Goal: Information Seeking & Learning: Learn about a topic

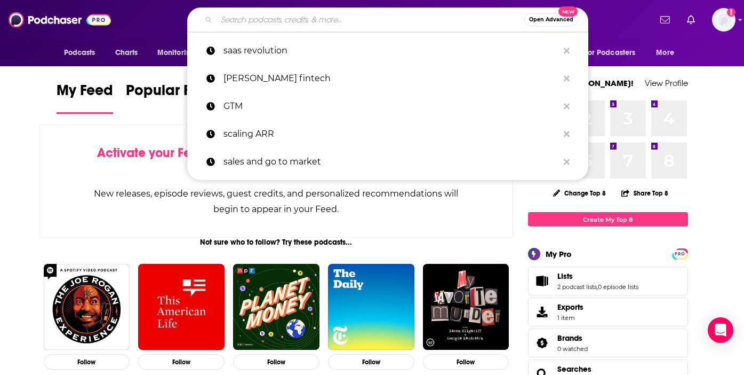
click at [258, 19] on input "Search podcasts, credits, & more..." at bounding box center [371, 19] width 308 height 17
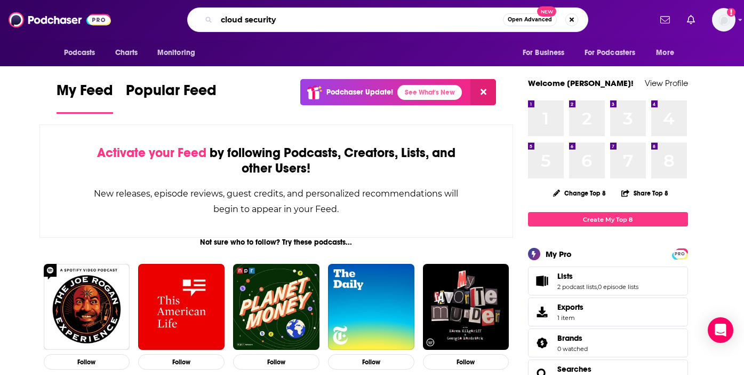
type input "cloud security"
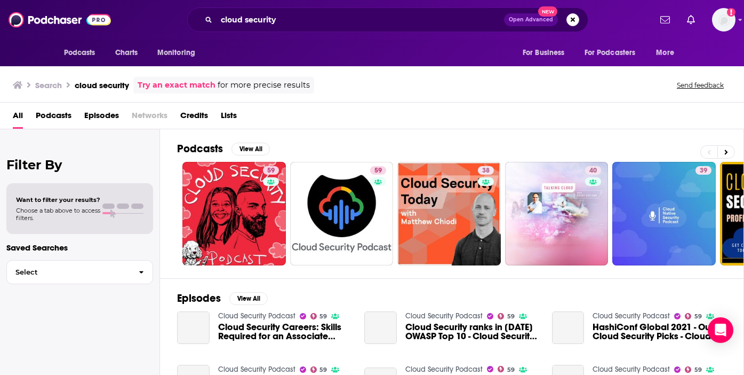
click at [53, 112] on span "Podcasts" at bounding box center [54, 118] width 36 height 22
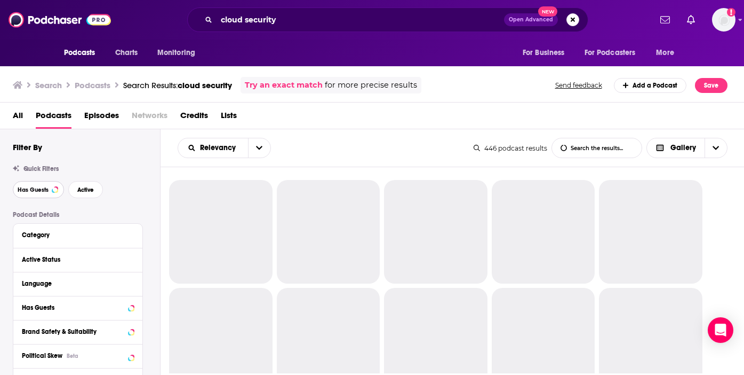
click at [44, 191] on span "Has Guests" at bounding box center [33, 190] width 31 height 6
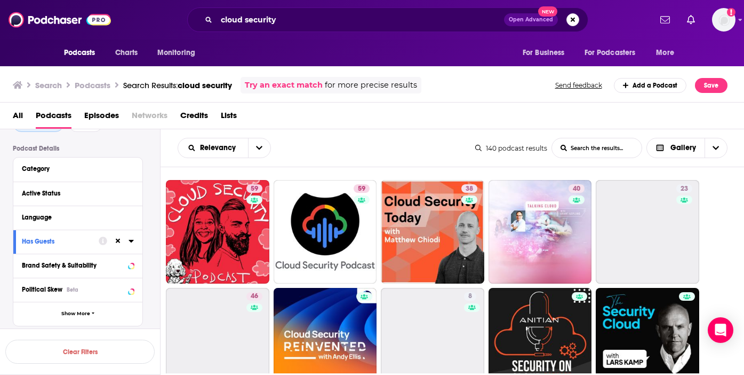
scroll to position [67, 0]
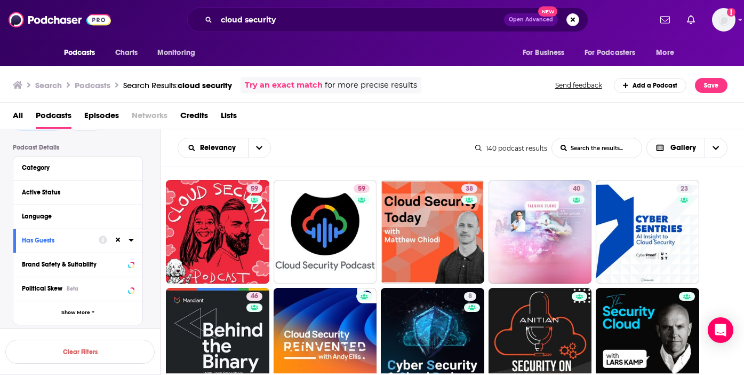
click at [131, 238] on icon at bounding box center [131, 239] width 5 height 3
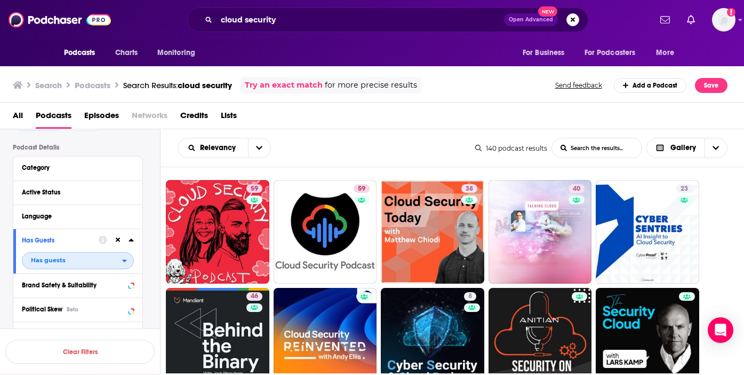
click at [128, 260] on div "open menu" at bounding box center [127, 260] width 11 height 7
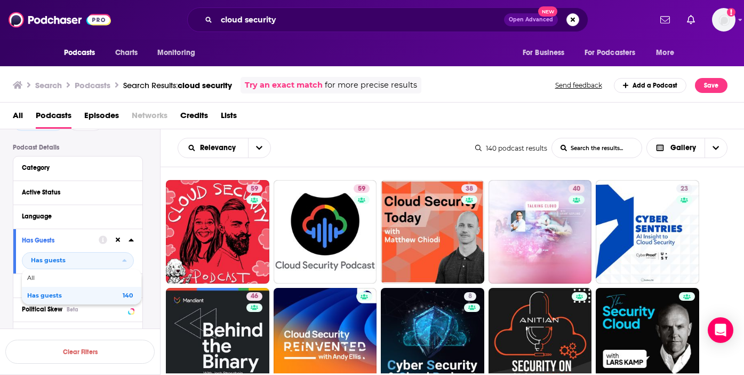
click at [136, 141] on div "Filters 1 Quick Filters Has Guests Active Podcast Details Category Active Statu…" at bounding box center [86, 318] width 147 height 486
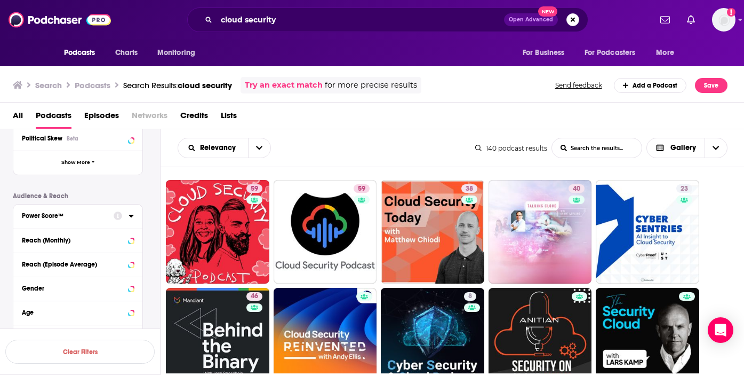
scroll to position [251, 0]
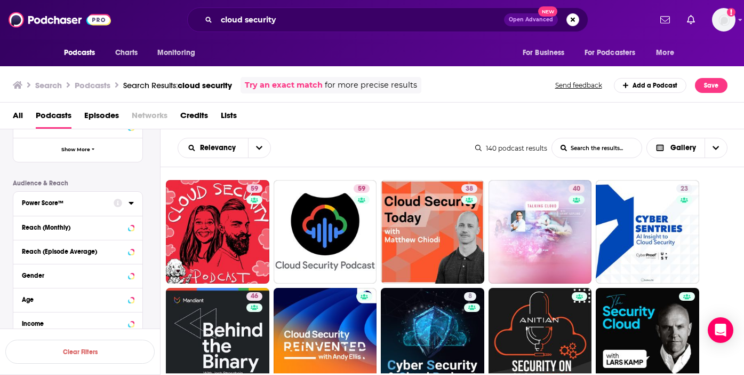
click at [132, 202] on icon at bounding box center [131, 203] width 5 height 3
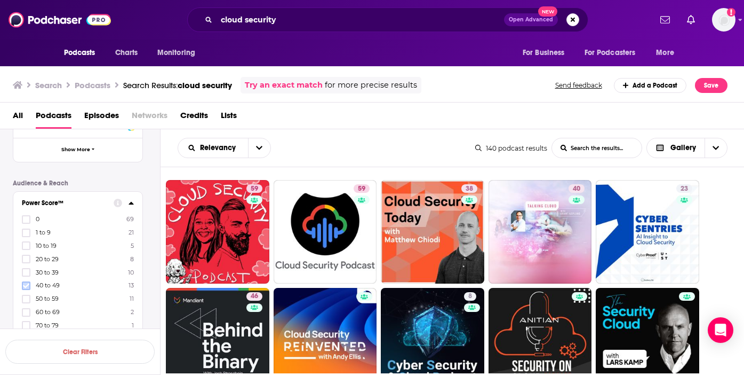
click at [25, 284] on icon at bounding box center [26, 285] width 6 height 6
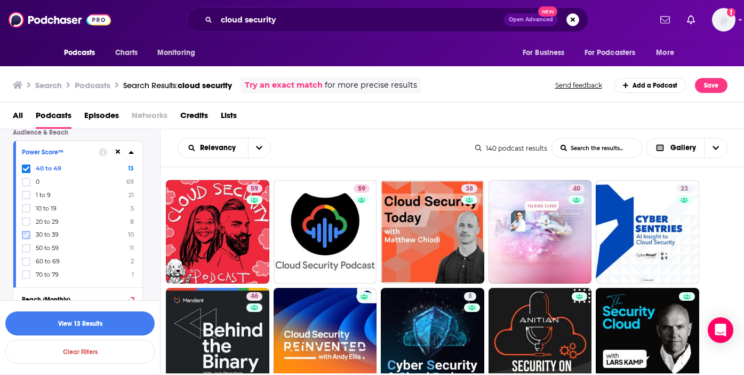
scroll to position [313, 0]
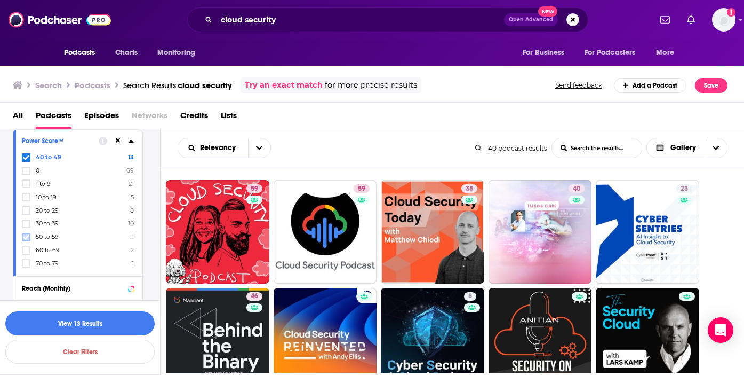
click at [24, 240] on label at bounding box center [26, 237] width 9 height 9
click at [25, 247] on icon at bounding box center [26, 250] width 6 height 6
click at [25, 262] on icon at bounding box center [26, 263] width 6 height 6
click at [108, 313] on button "View 27 Results" at bounding box center [79, 323] width 149 height 24
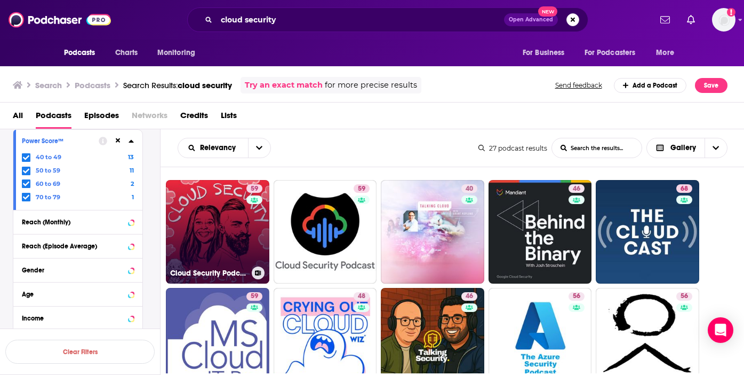
click at [239, 221] on link "59 Cloud Security Podcast" at bounding box center [217, 231] width 103 height 103
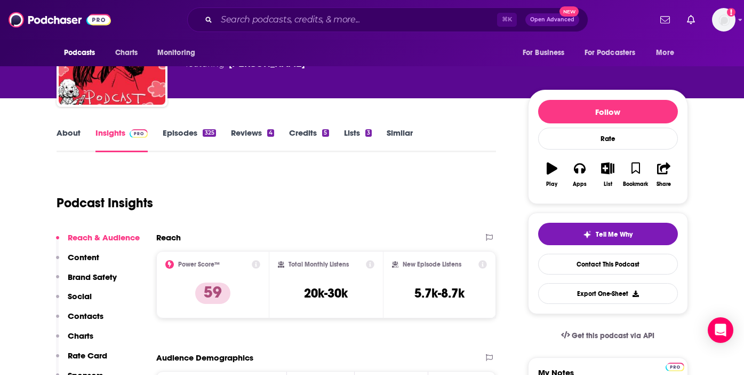
scroll to position [78, 0]
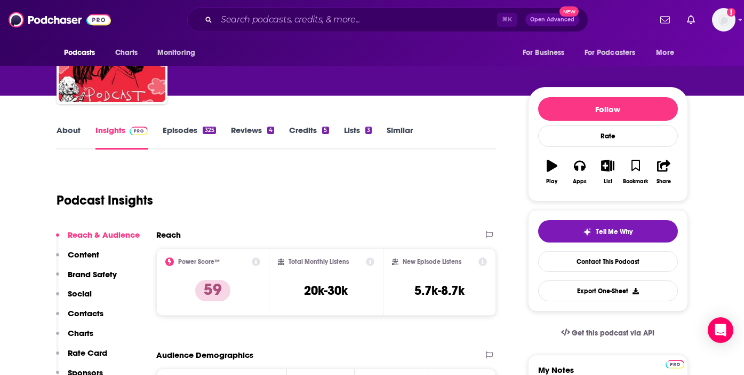
click at [177, 133] on link "Episodes 325" at bounding box center [189, 137] width 53 height 25
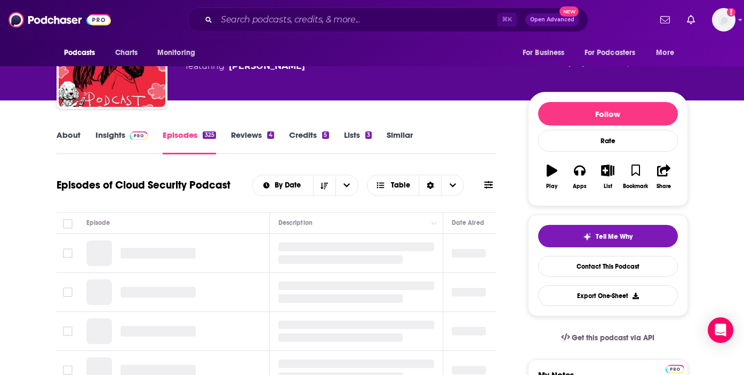
scroll to position [75, 0]
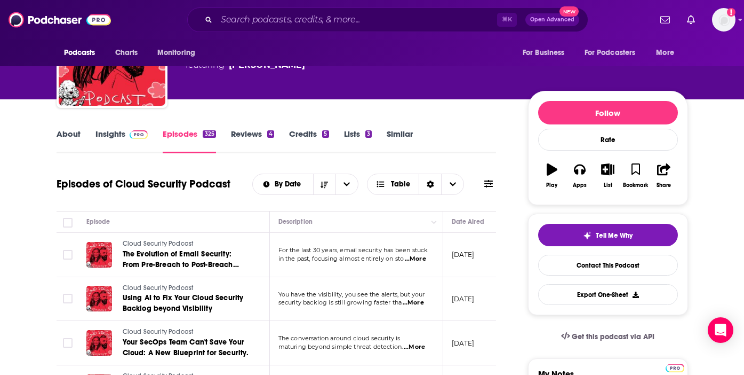
click at [421, 258] on span "...More" at bounding box center [415, 258] width 21 height 9
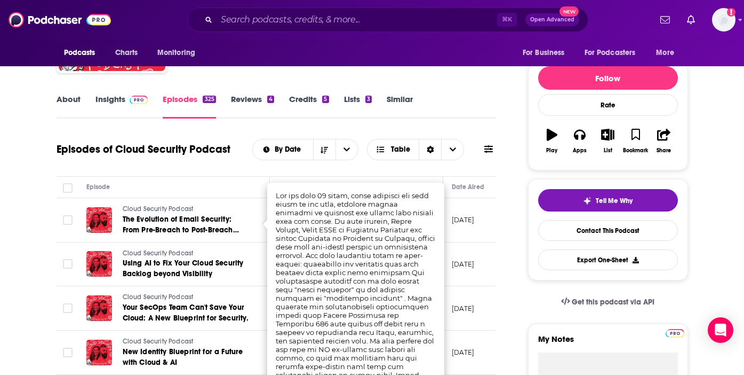
scroll to position [111, 0]
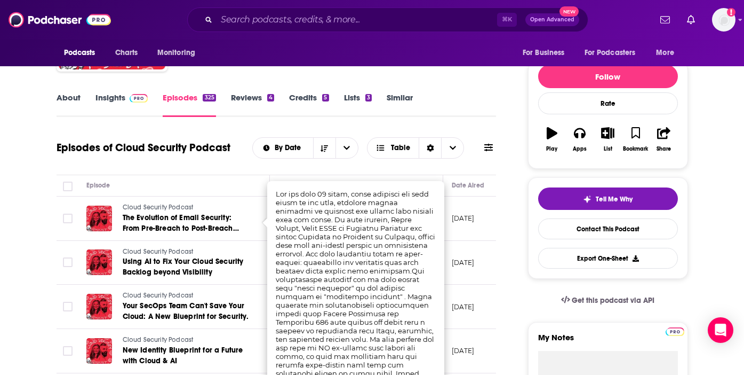
click at [224, 185] on div "Episode" at bounding box center [173, 185] width 174 height 13
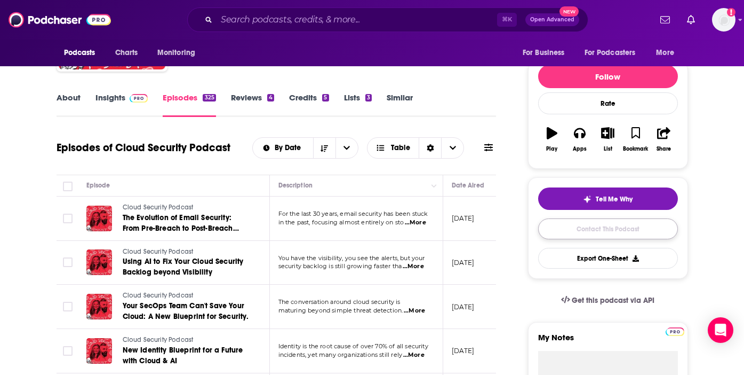
click at [582, 228] on link "Contact This Podcast" at bounding box center [608, 228] width 140 height 21
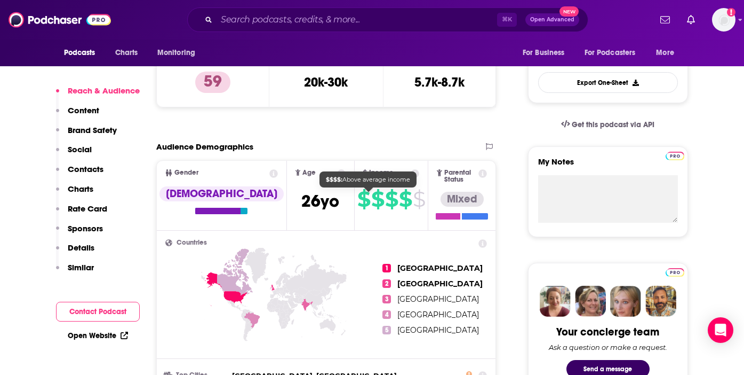
scroll to position [309, 0]
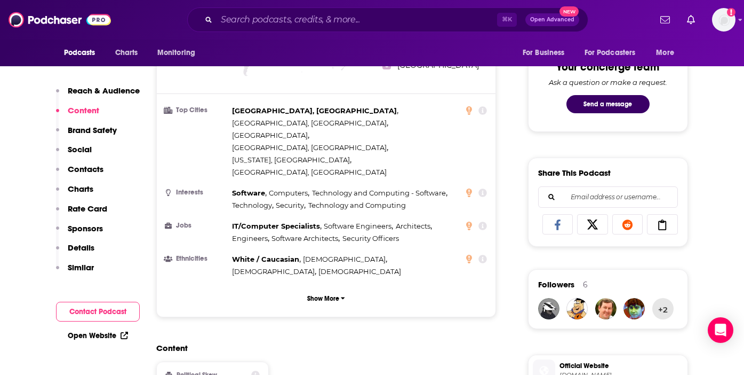
click at [73, 264] on p "Similar" at bounding box center [81, 267] width 26 height 10
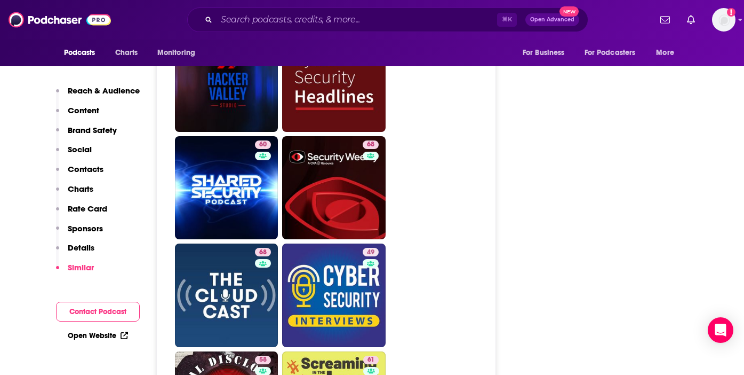
scroll to position [2242, 0]
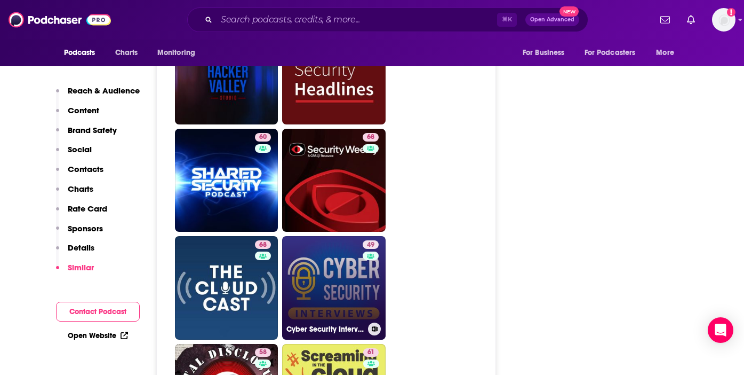
click at [364, 240] on div "49" at bounding box center [372, 281] width 19 height 82
type input "https://www.podchaser.com/podcasts/cyber-security-interviews-218643"
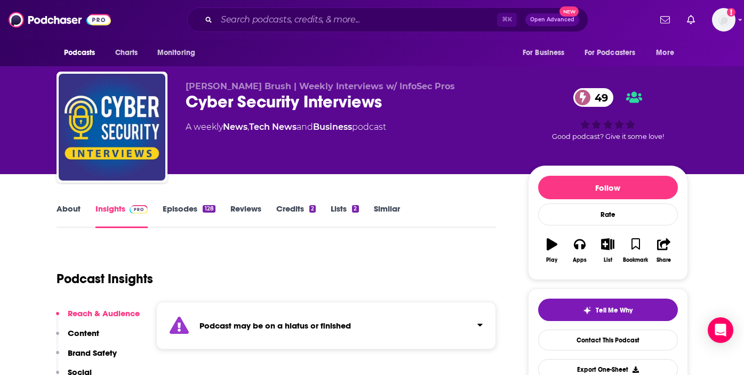
click at [177, 210] on link "Episodes 128" at bounding box center [189, 215] width 52 height 25
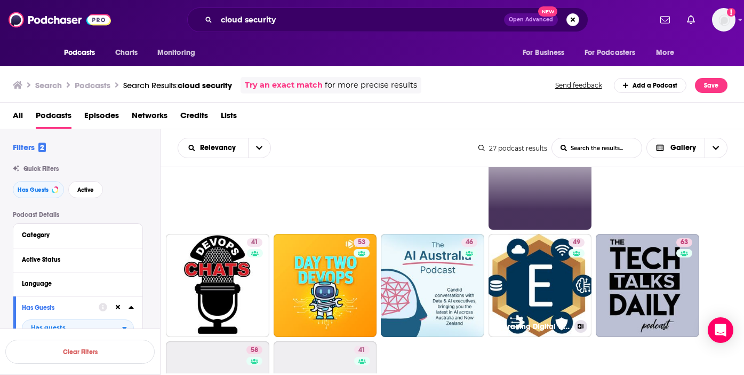
scroll to position [383, 0]
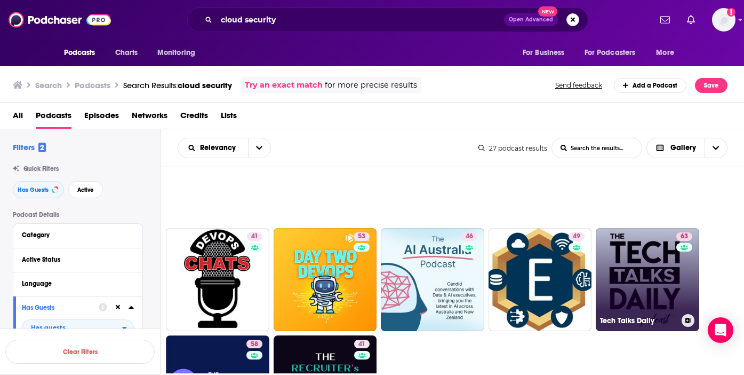
click at [649, 282] on link "63 Tech Talks Daily" at bounding box center [647, 279] width 103 height 103
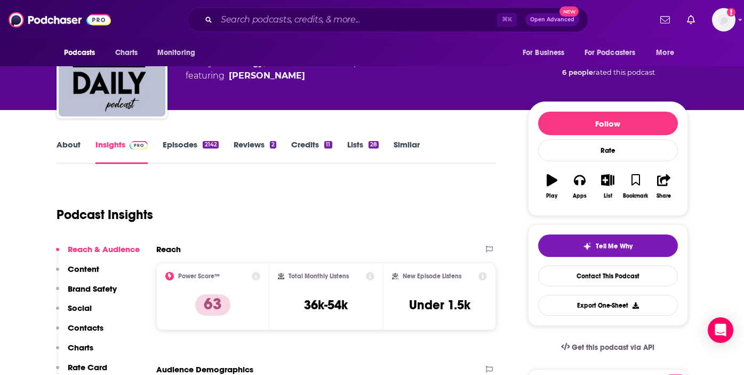
scroll to position [72, 0]
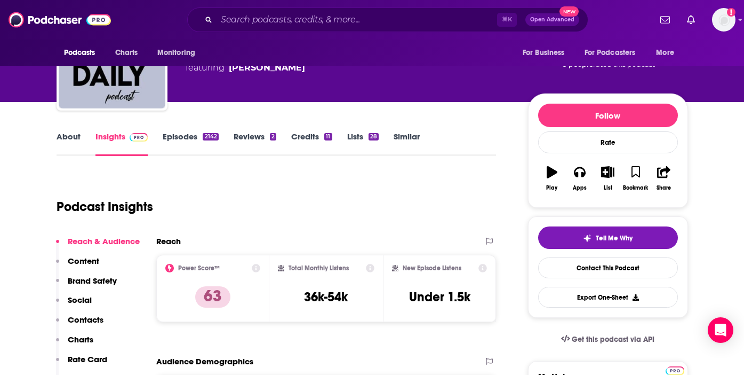
click at [70, 134] on link "About" at bounding box center [69, 143] width 24 height 25
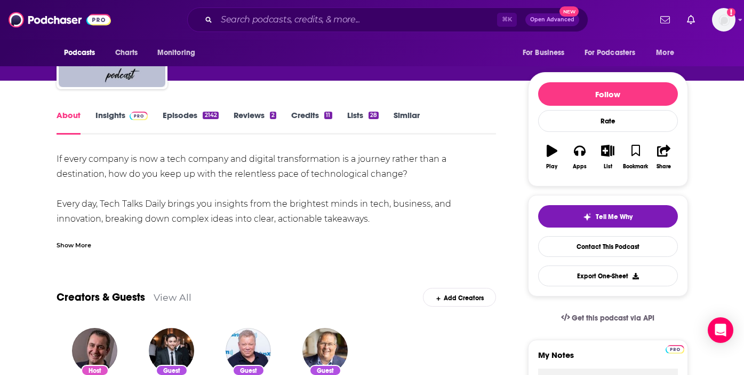
scroll to position [18, 0]
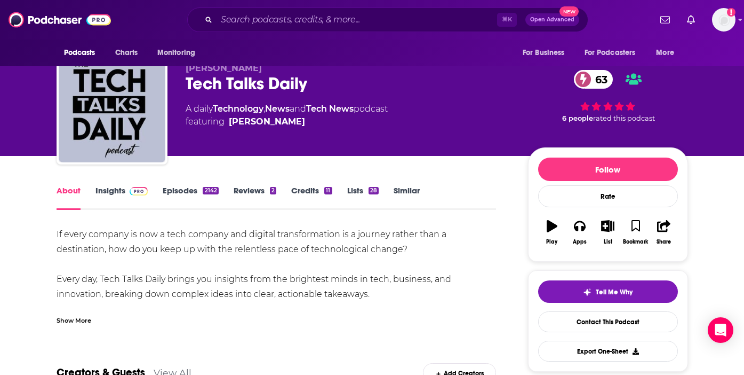
click at [180, 188] on link "Episodes 2142" at bounding box center [190, 197] width 55 height 25
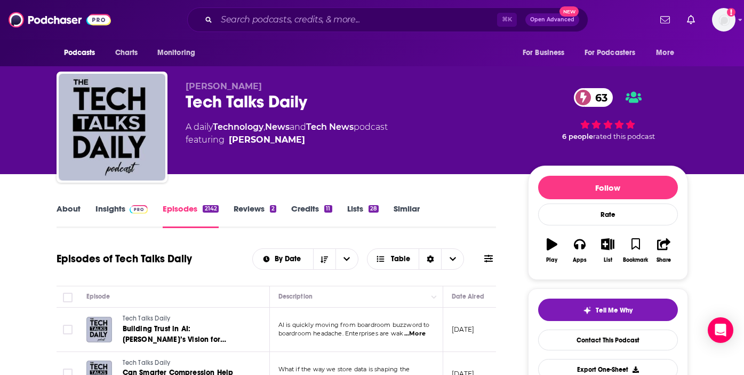
click at [415, 335] on span "...More" at bounding box center [414, 333] width 21 height 9
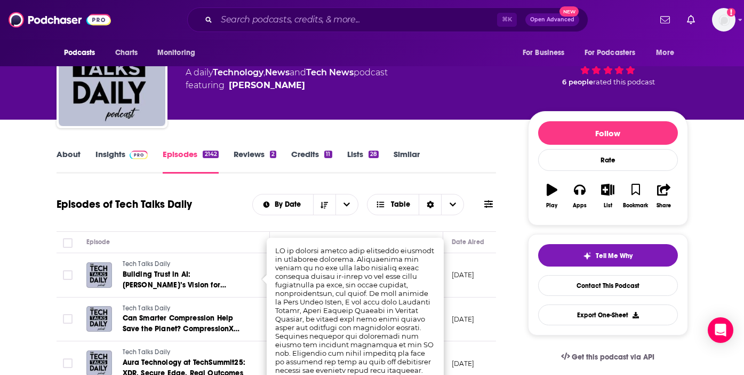
scroll to position [109, 0]
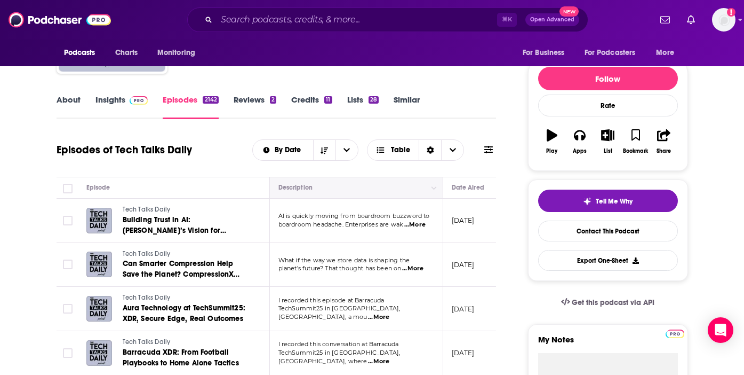
click at [355, 178] on th "Description" at bounding box center [356, 187] width 173 height 21
click at [413, 269] on span "...More" at bounding box center [412, 268] width 21 height 9
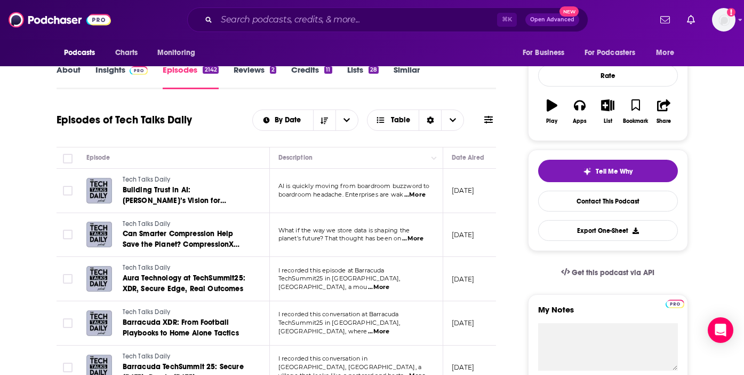
scroll to position [141, 0]
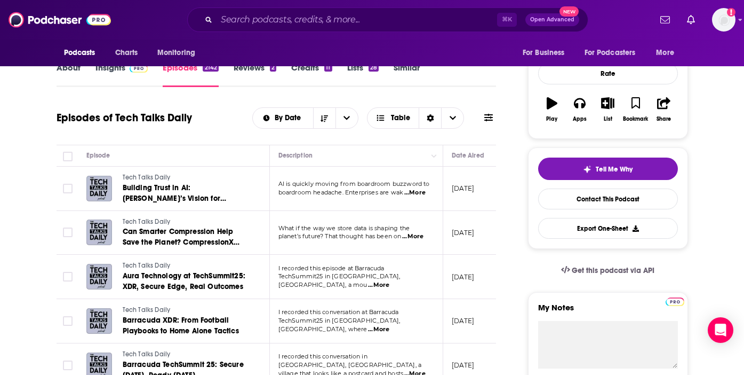
click at [389, 281] on span "...More" at bounding box center [378, 285] width 21 height 9
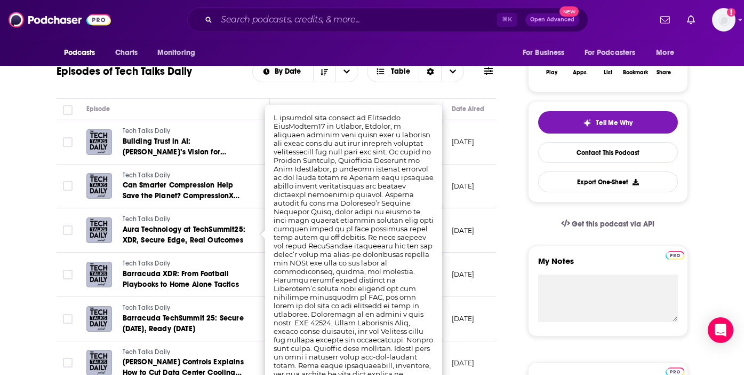
scroll to position [189, 0]
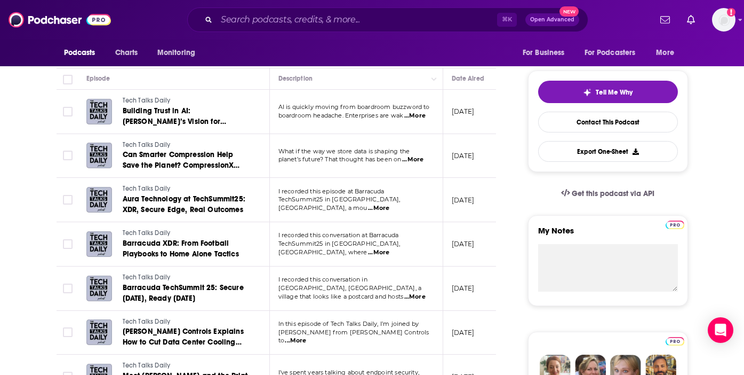
scroll to position [242, 0]
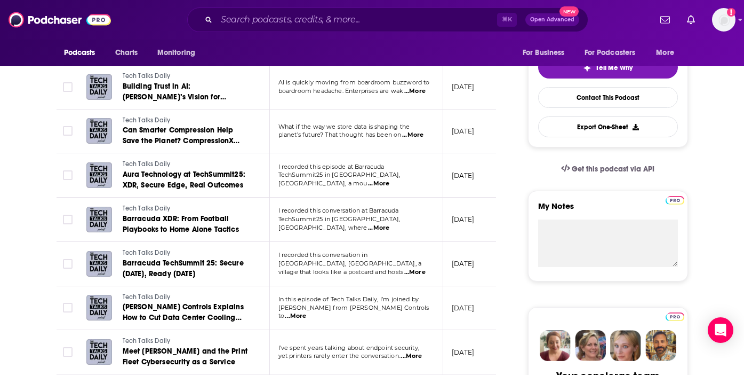
click at [389, 224] on span "...More" at bounding box center [378, 228] width 21 height 9
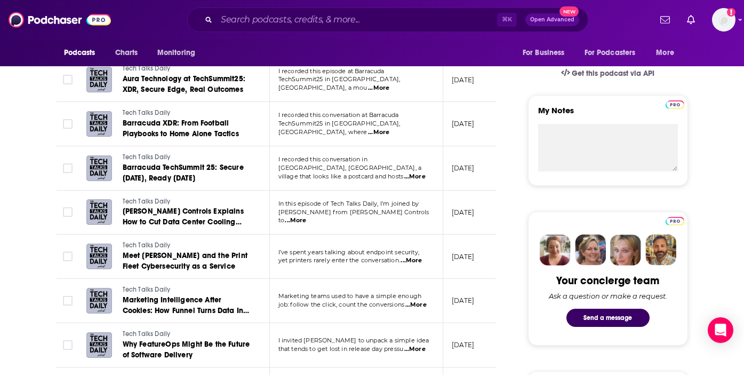
scroll to position [343, 0]
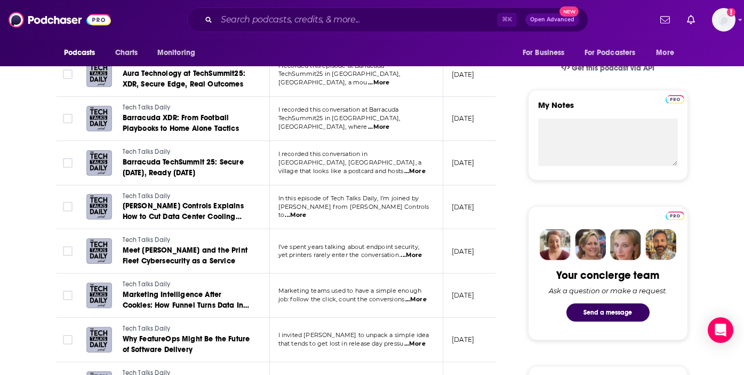
click at [306, 214] on span "...More" at bounding box center [295, 215] width 21 height 9
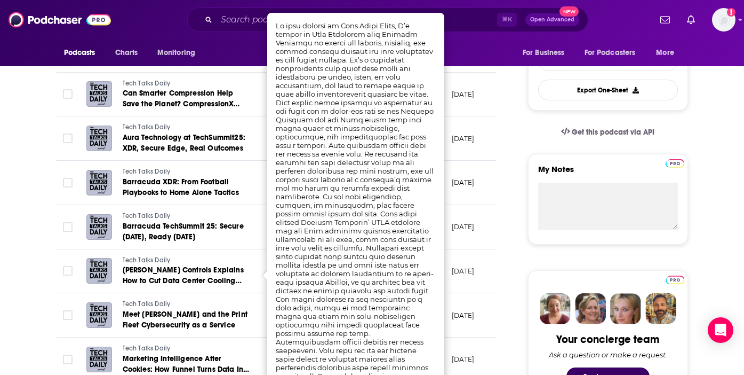
scroll to position [281, 0]
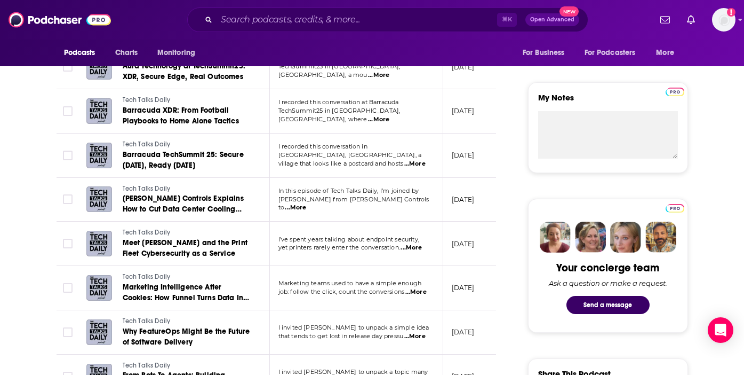
scroll to position [357, 0]
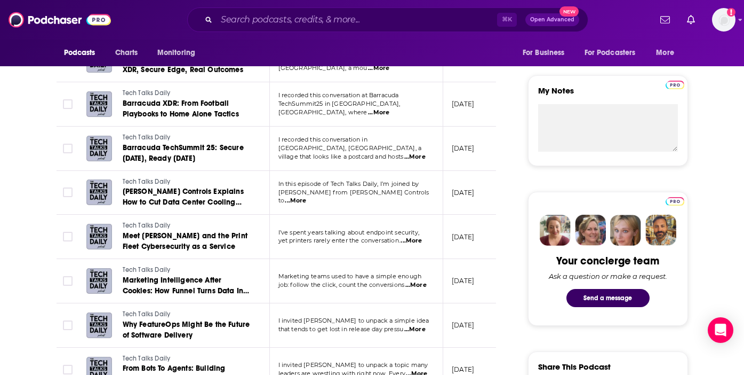
click at [419, 238] on span "...More" at bounding box center [411, 240] width 21 height 9
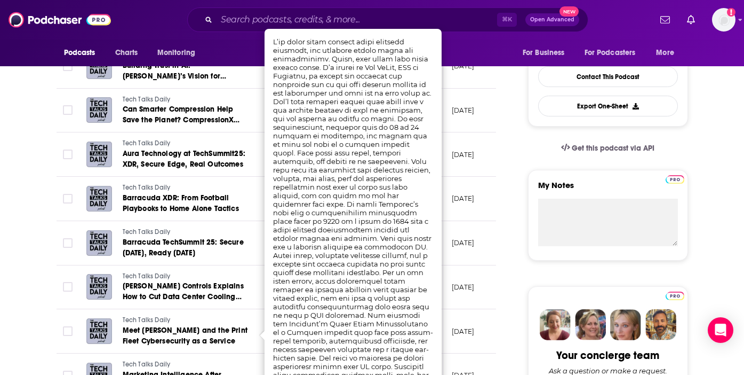
scroll to position [265, 0]
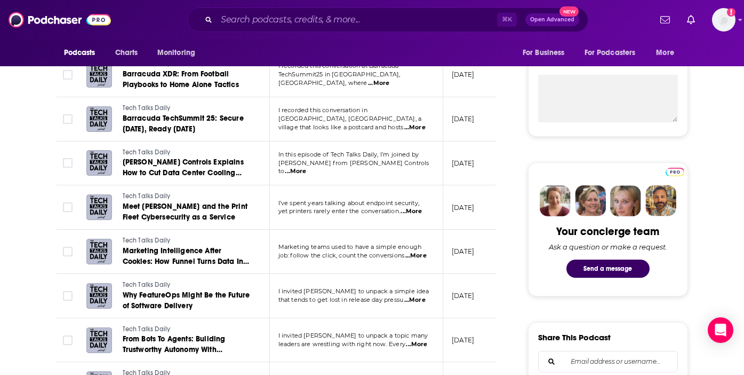
scroll to position [466, 0]
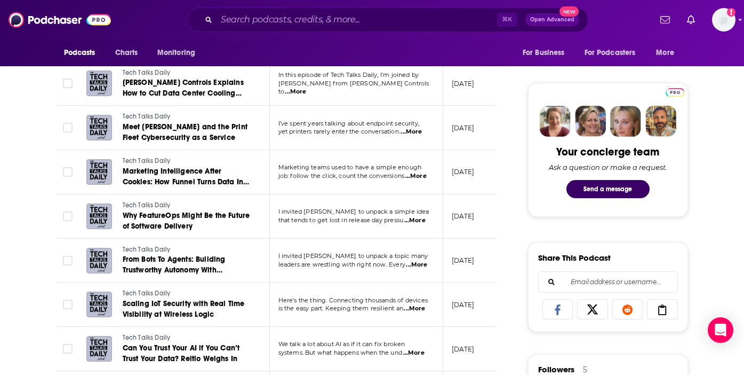
click at [418, 266] on span "...More" at bounding box center [416, 264] width 21 height 9
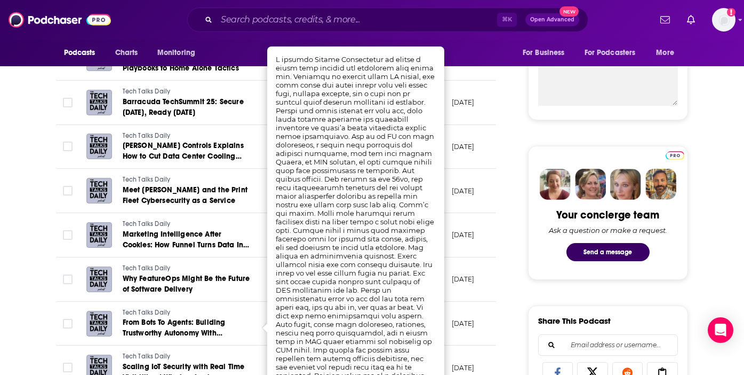
scroll to position [401, 0]
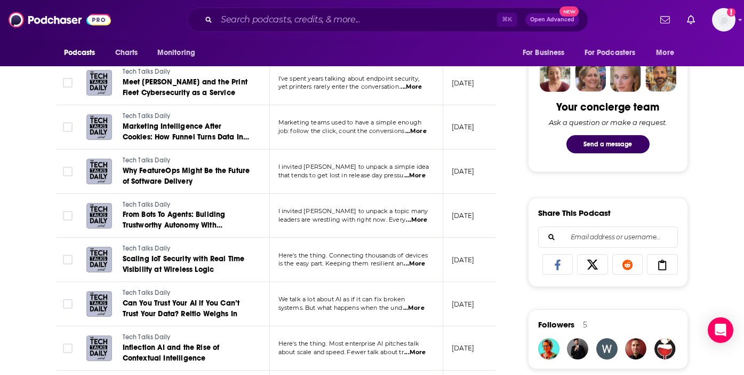
scroll to position [513, 0]
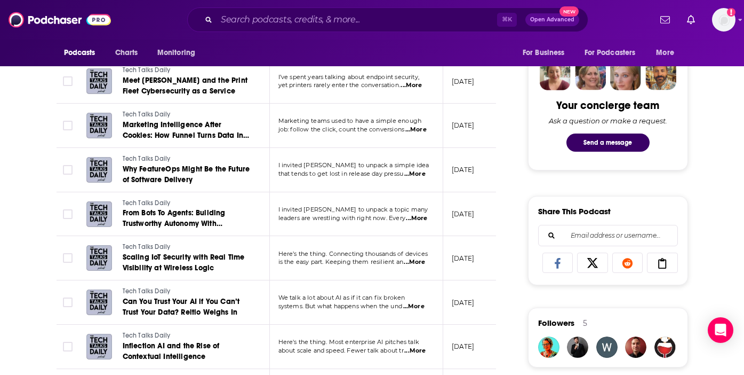
click at [417, 305] on span "...More" at bounding box center [413, 306] width 21 height 9
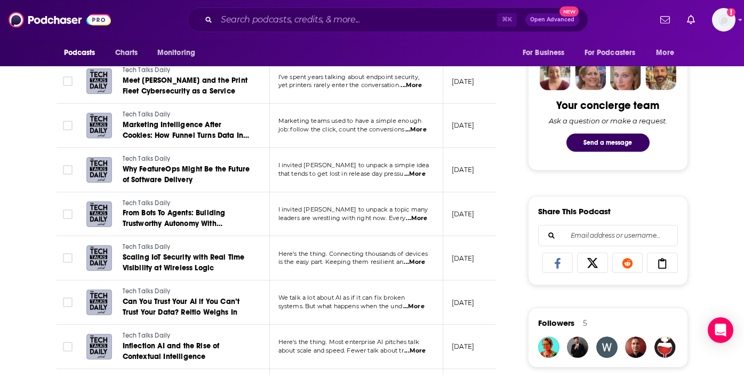
scroll to position [586, 0]
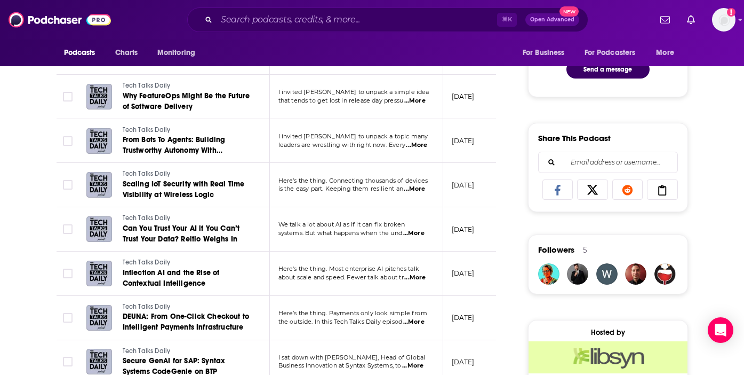
click at [419, 277] on span "...More" at bounding box center [414, 277] width 21 height 9
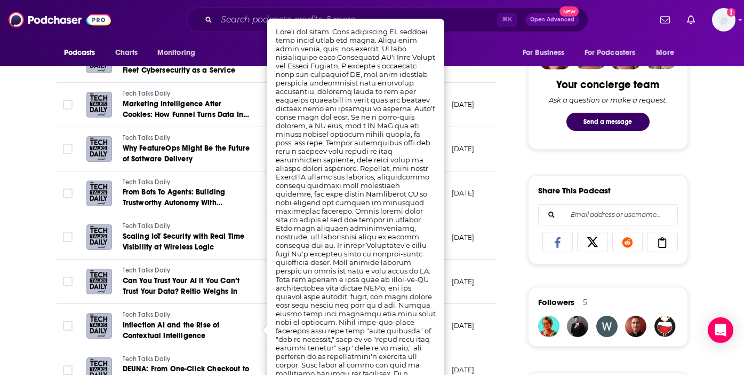
scroll to position [537, 0]
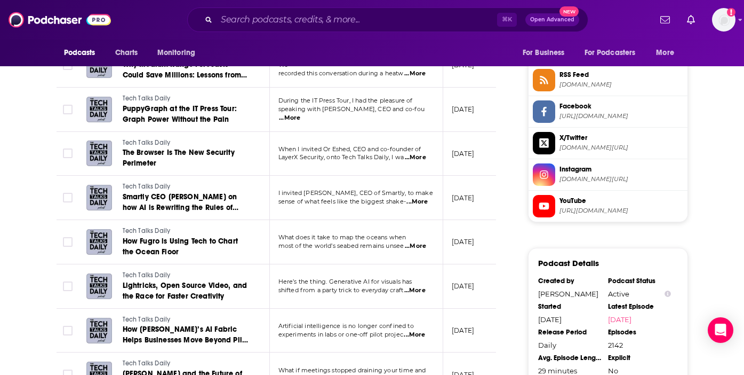
scroll to position [975, 0]
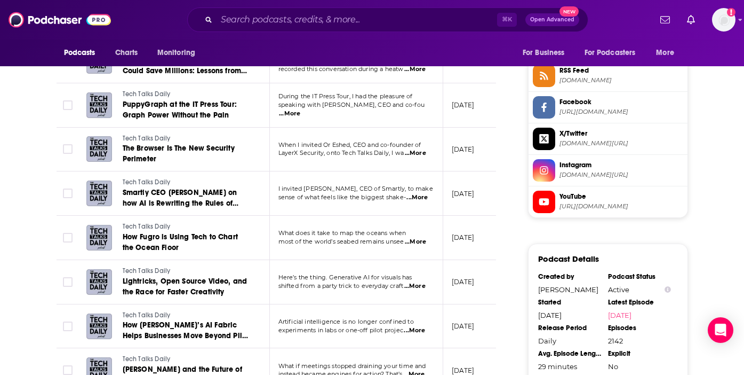
click at [417, 281] on p "Here’s the thing. Generative AI for visuals has" at bounding box center [355, 277] width 155 height 9
click at [420, 291] on td "Here’s the thing. Generative AI for visuals has shifted from a party trick to e…" at bounding box center [356, 282] width 173 height 44
click at [419, 285] on span "...More" at bounding box center [414, 286] width 21 height 9
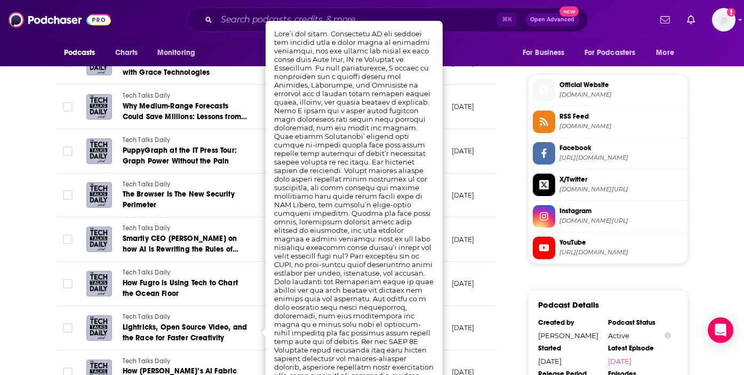
scroll to position [926, 0]
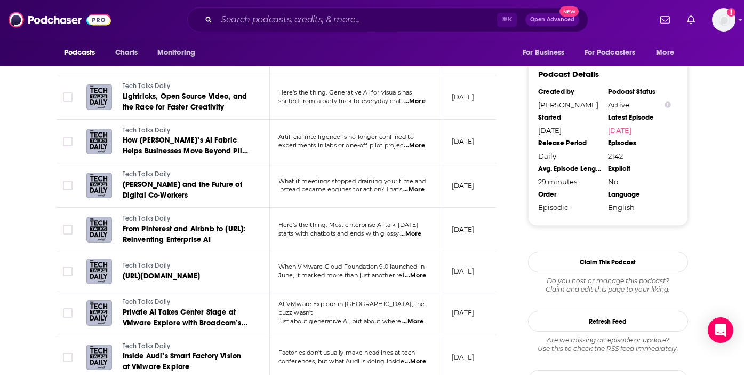
scroll to position [1164, 0]
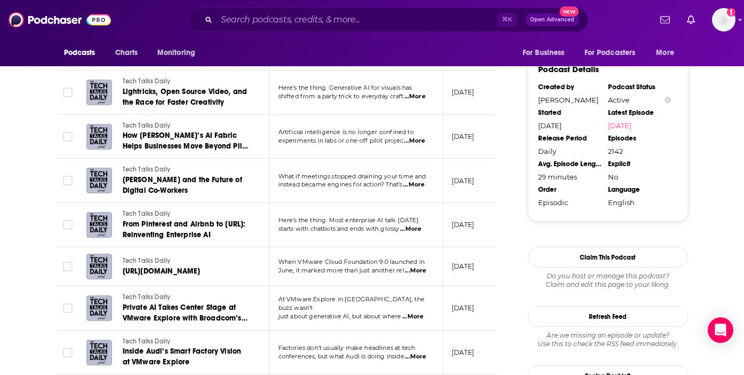
click at [419, 271] on span "...More" at bounding box center [415, 270] width 21 height 9
drag, startPoint x: 415, startPoint y: 82, endPoint x: 373, endPoint y: 82, distance: 41.6
click at [407, 313] on span "...More" at bounding box center [412, 316] width 21 height 9
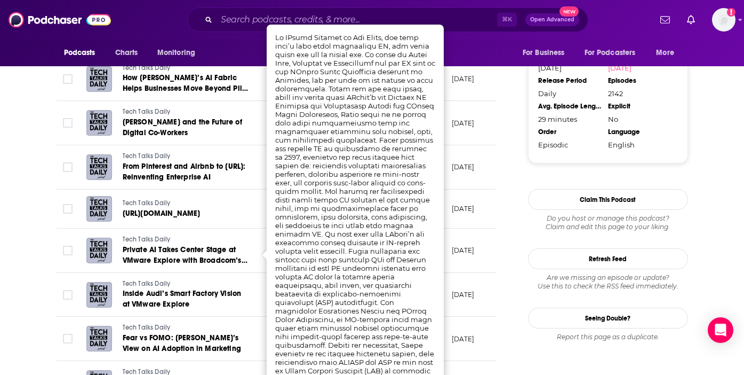
scroll to position [1220, 0]
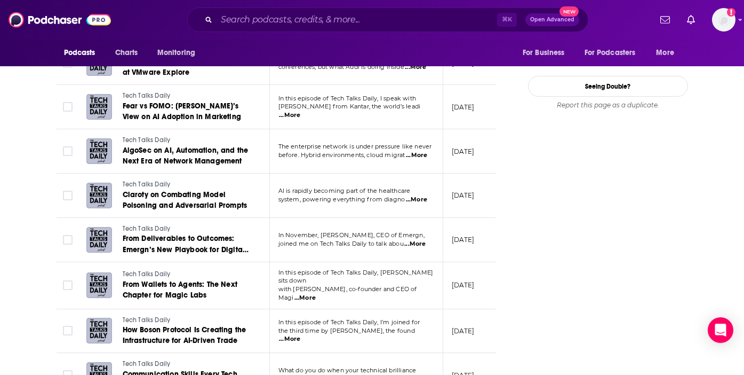
scroll to position [1497, 0]
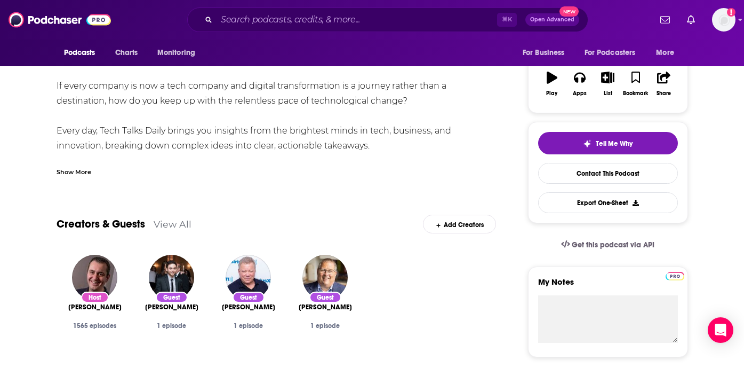
scroll to position [182, 0]
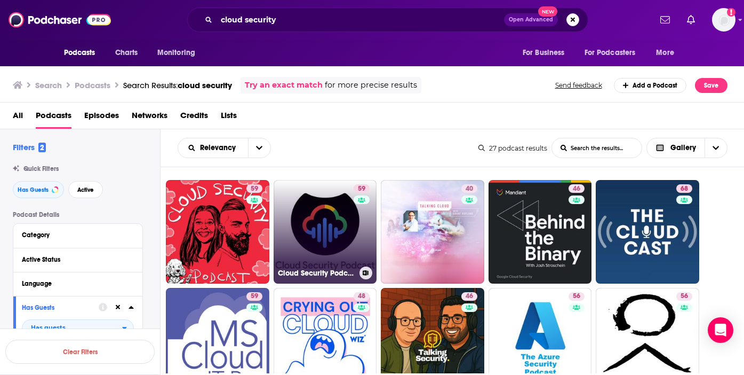
click at [345, 242] on link "59 Cloud Security Podcast by Google" at bounding box center [325, 231] width 103 height 103
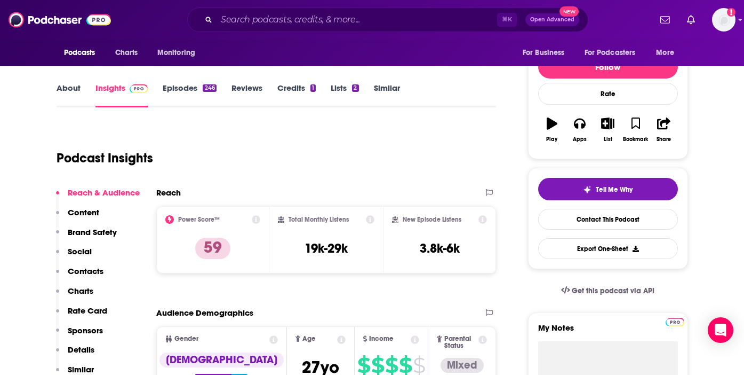
scroll to position [85, 0]
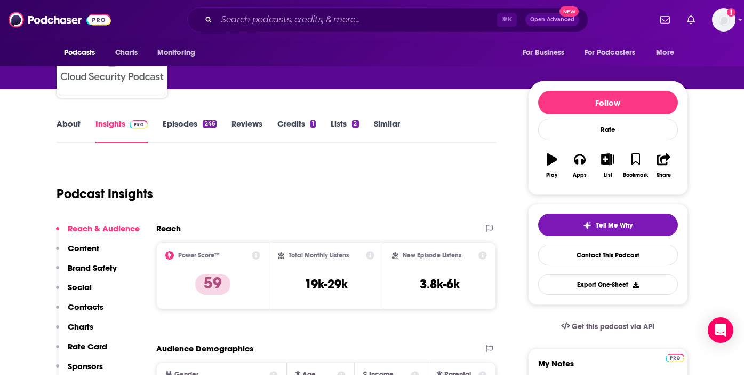
click at [73, 123] on link "About" at bounding box center [69, 130] width 24 height 25
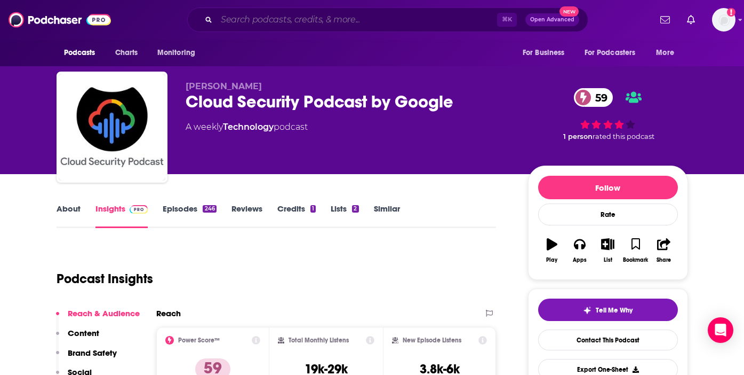
click at [309, 15] on input "Search podcasts, credits, & more..." at bounding box center [357, 19] width 281 height 17
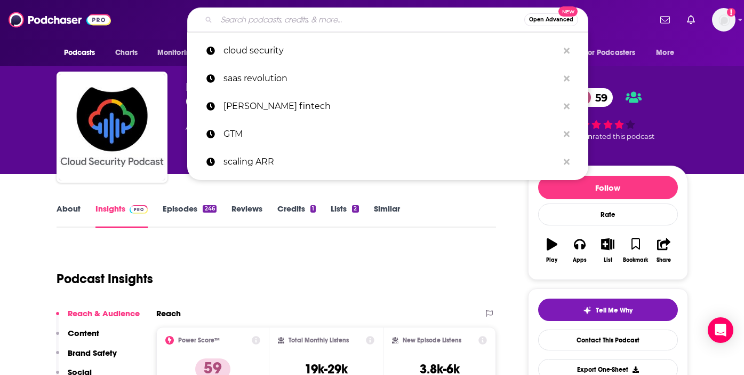
click at [168, 261] on div "Podcast Insights" at bounding box center [273, 272] width 432 height 54
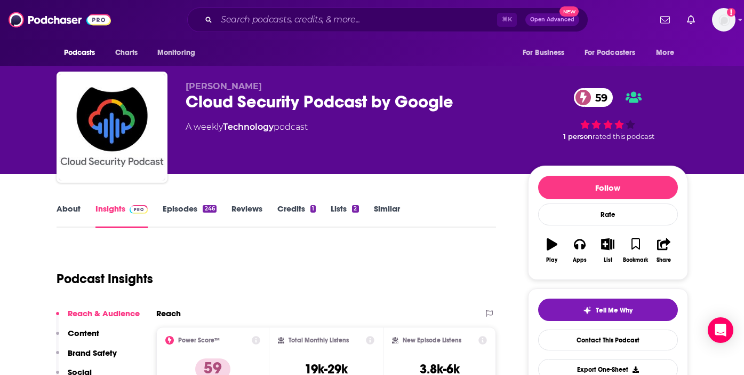
click at [60, 206] on link "About" at bounding box center [69, 215] width 24 height 25
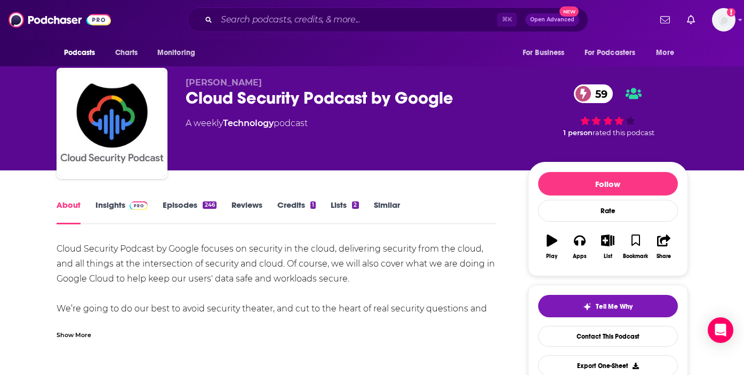
scroll to position [5, 0]
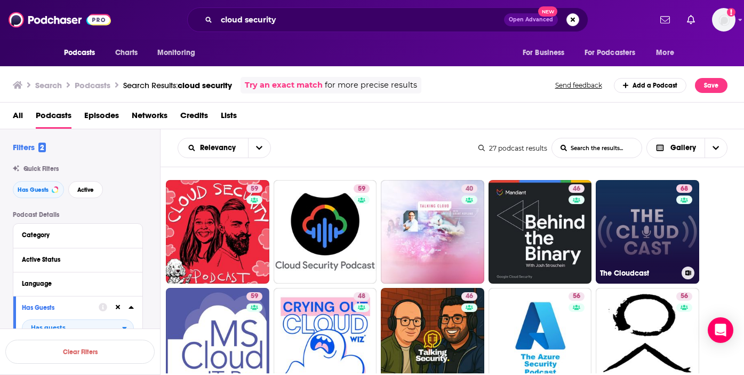
click at [633, 240] on link "68 The Cloudcast" at bounding box center [647, 231] width 103 height 103
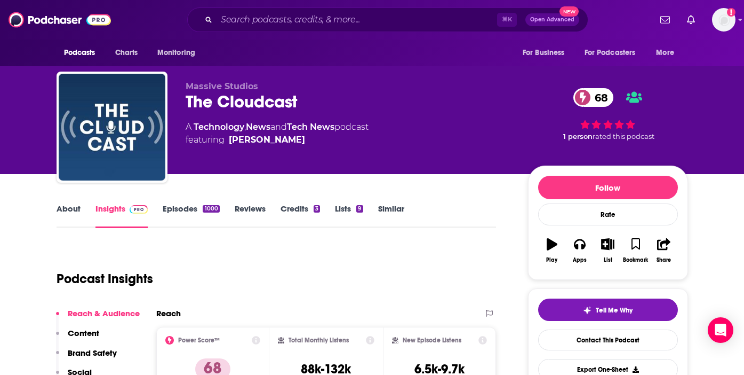
click at [67, 209] on link "About" at bounding box center [69, 215] width 24 height 25
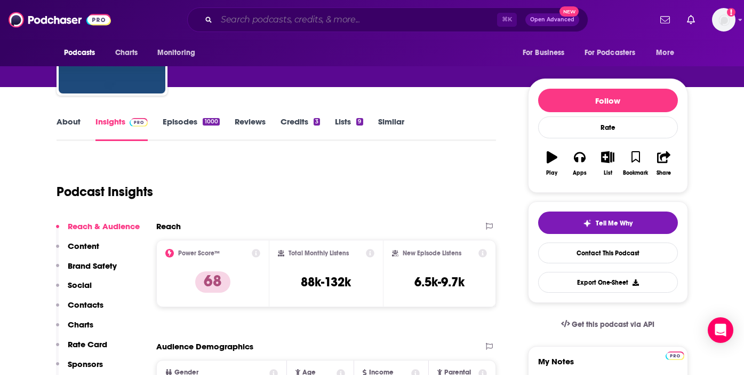
click at [245, 15] on input "Search podcasts, credits, & more..." at bounding box center [357, 19] width 281 height 17
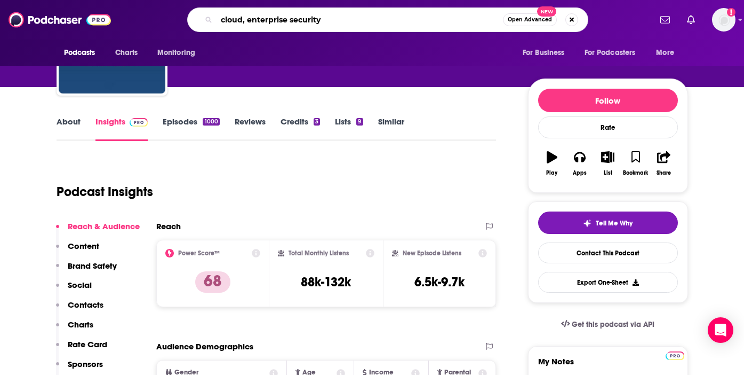
type input "cloud, enterprise security"
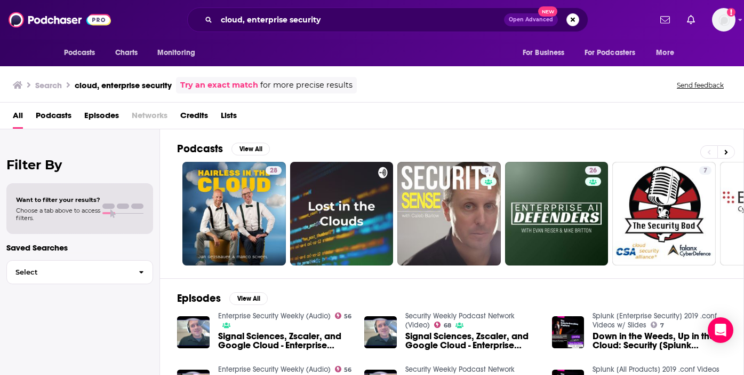
click at [54, 124] on span "Podcasts" at bounding box center [54, 118] width 36 height 22
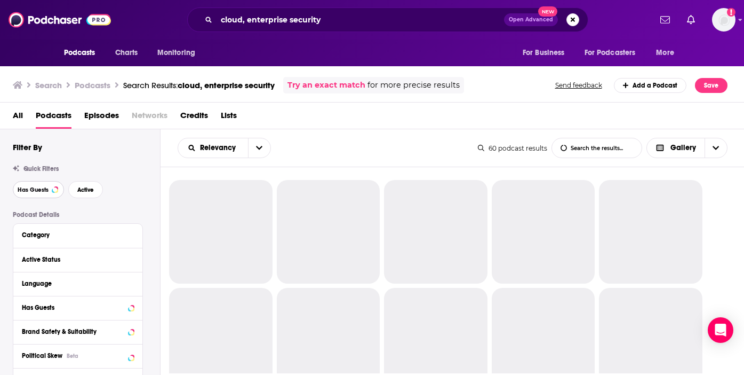
click at [35, 182] on button "Has Guests" at bounding box center [38, 189] width 51 height 17
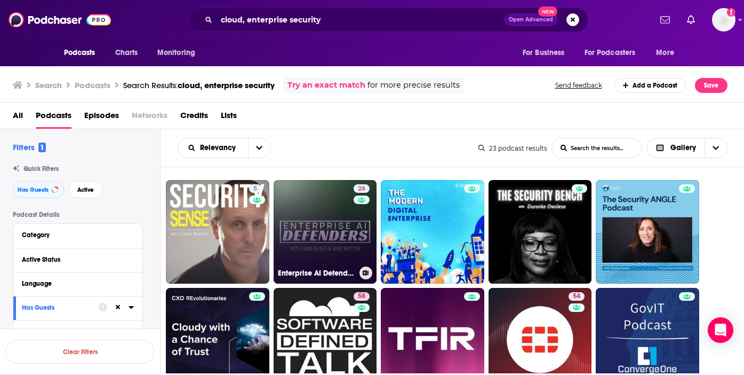
click at [333, 237] on link "26 Enterprise AI Defenders" at bounding box center [325, 231] width 103 height 103
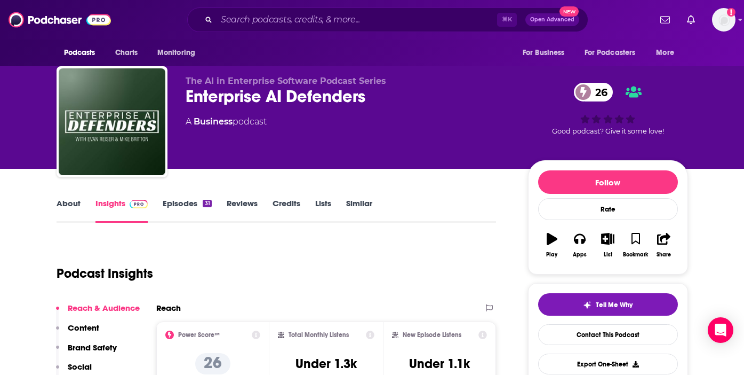
scroll to position [9, 0]
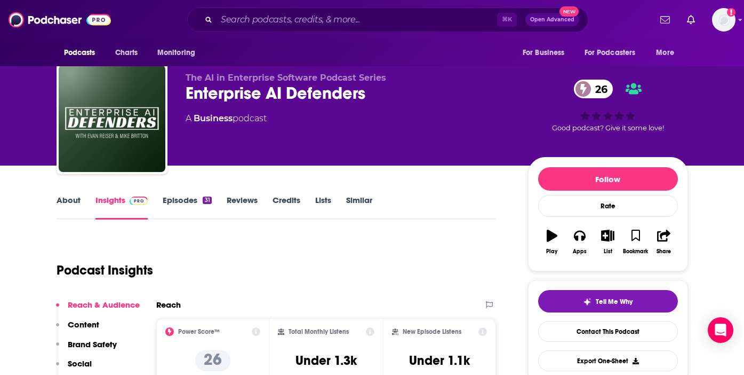
click at [77, 197] on link "About" at bounding box center [69, 207] width 24 height 25
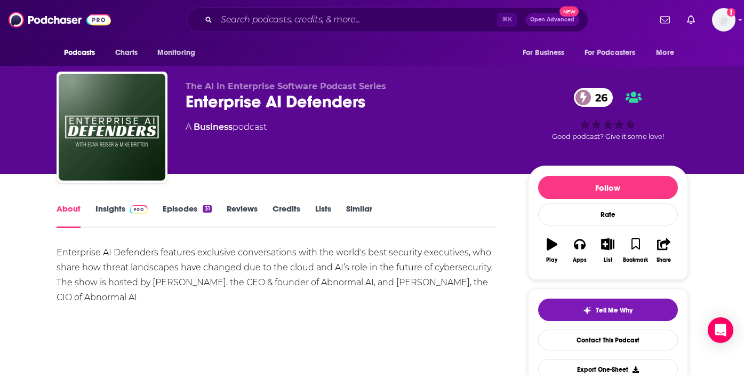
scroll to position [135, 0]
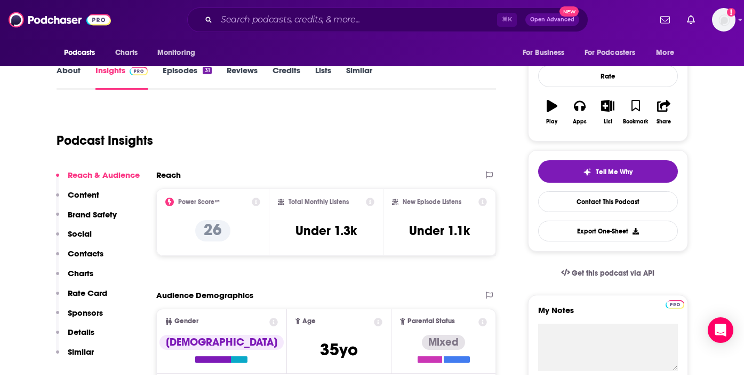
scroll to position [140, 0]
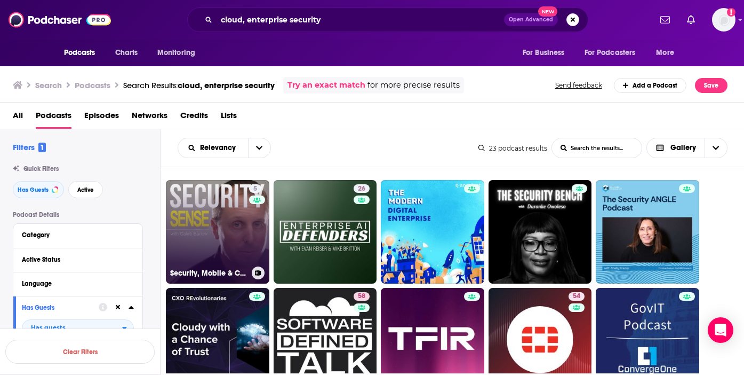
click at [212, 225] on link "5 Security, Mobile & Cloud - Caleb Barlow" at bounding box center [217, 231] width 103 height 103
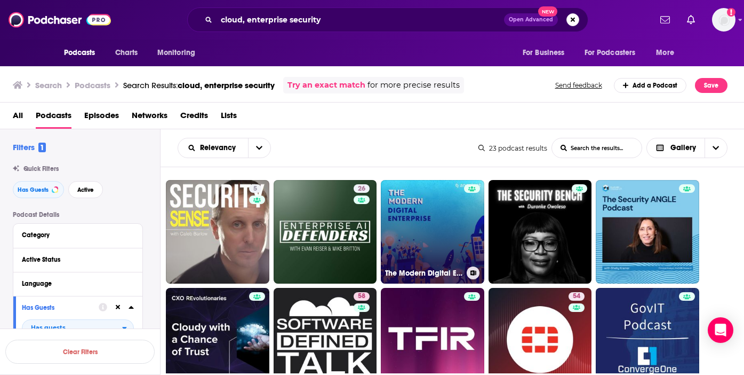
click at [437, 246] on link "The Modern Digital Enterprise (formerly Device Squad)" at bounding box center [432, 231] width 103 height 103
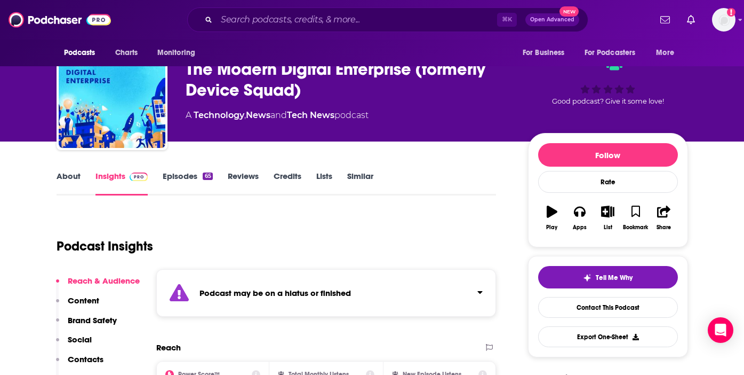
scroll to position [34, 0]
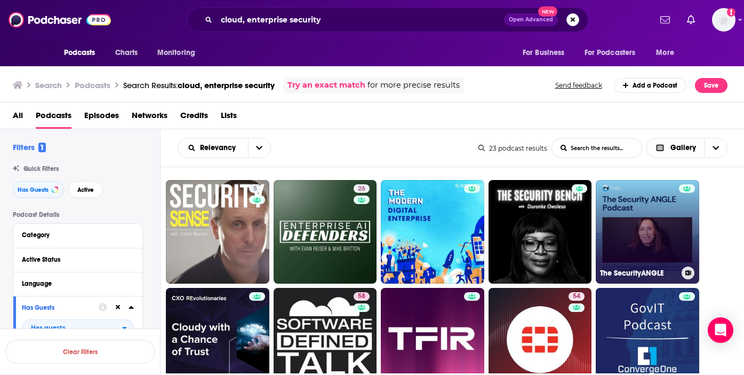
click at [657, 229] on link "The SecurityANGLE" at bounding box center [647, 231] width 103 height 103
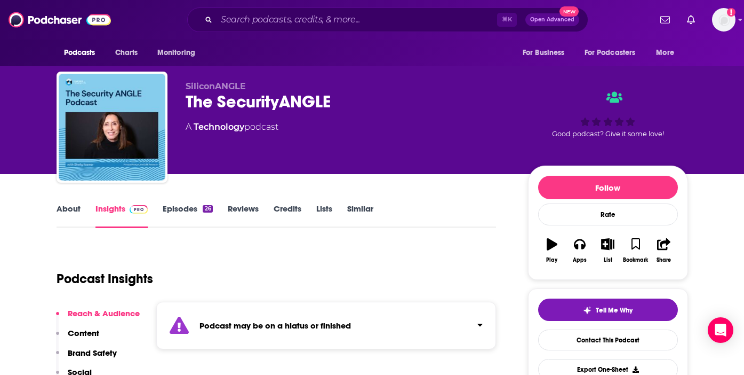
click at [68, 206] on link "About" at bounding box center [69, 215] width 24 height 25
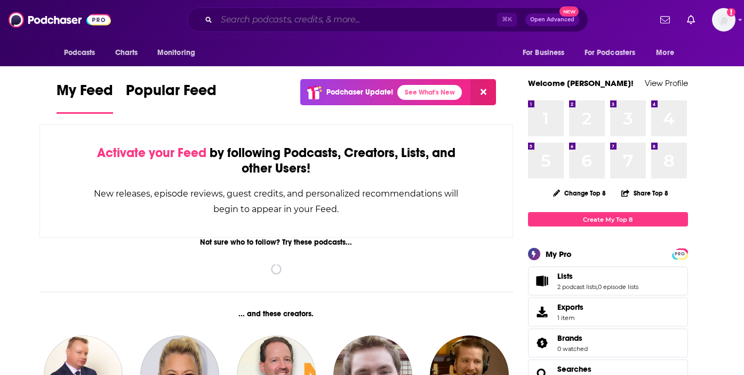
click at [276, 21] on input "Search podcasts, credits, & more..." at bounding box center [357, 19] width 281 height 17
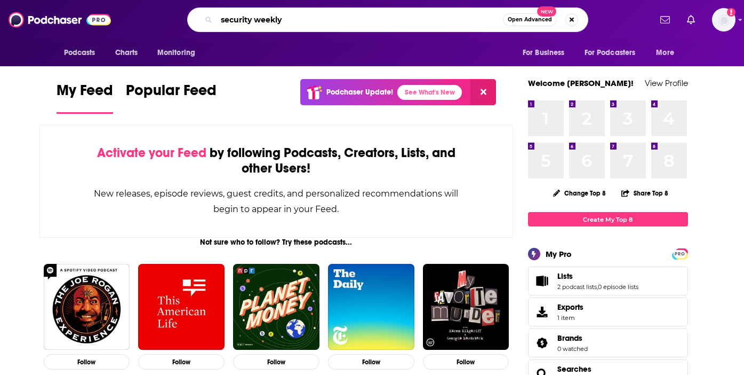
type input "security weekly"
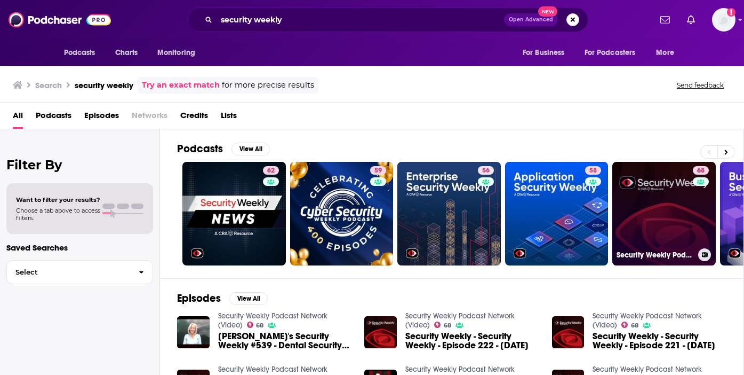
click at [651, 212] on link "68 Security Weekly Podcast Network (Video)" at bounding box center [663, 213] width 103 height 103
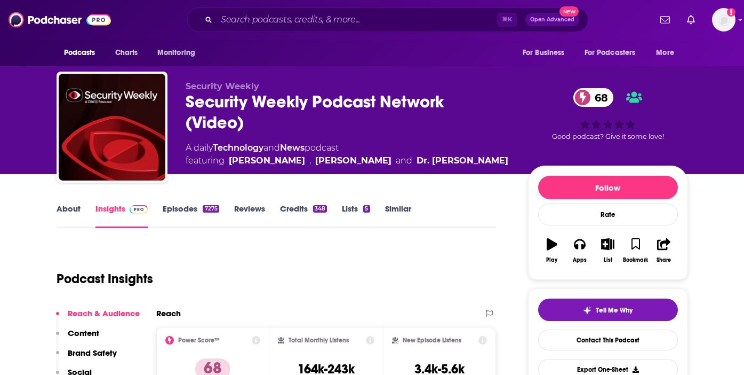
scroll to position [43, 0]
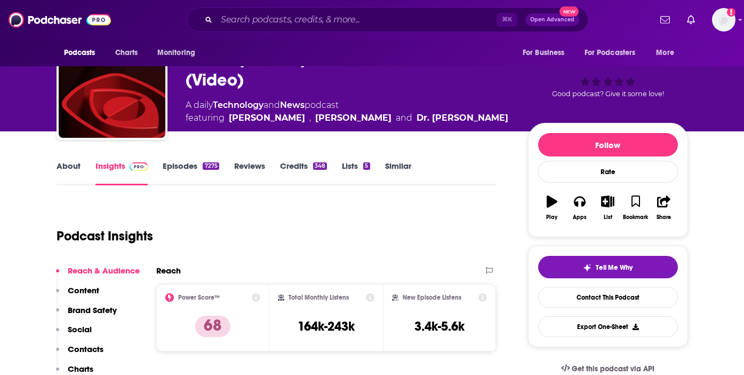
click at [61, 168] on link "About" at bounding box center [69, 173] width 24 height 25
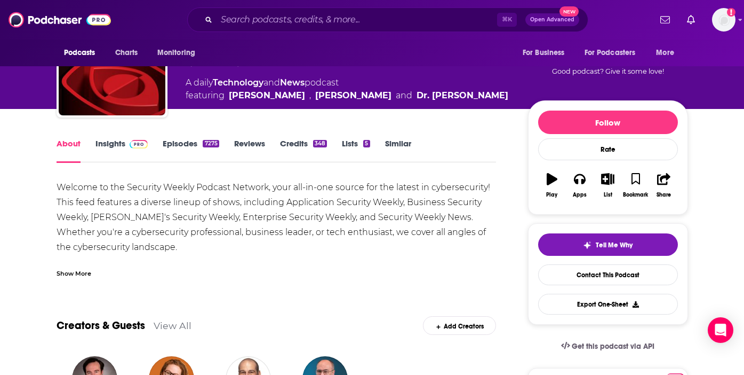
scroll to position [70, 0]
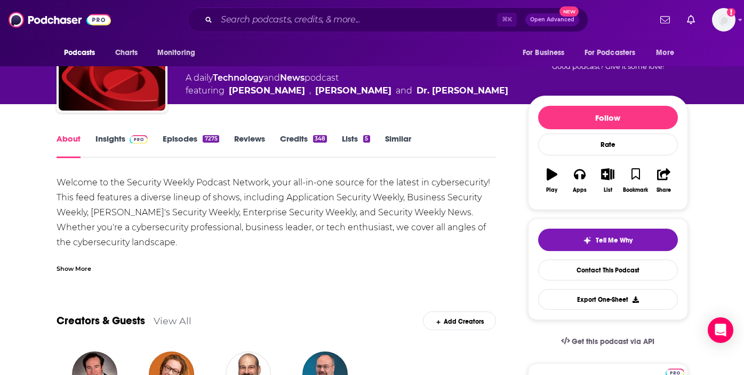
click at [77, 270] on div "Show More" at bounding box center [74, 267] width 35 height 10
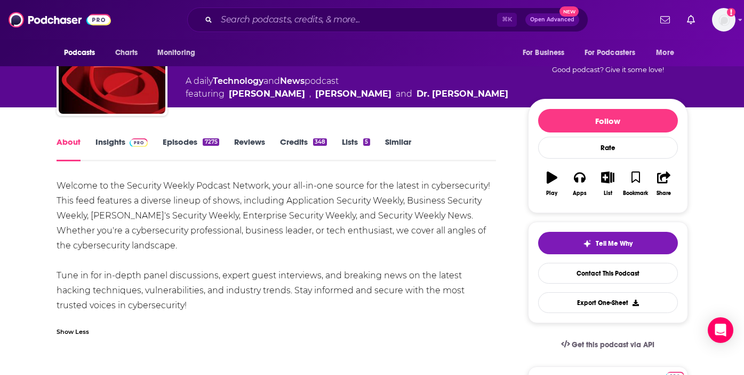
scroll to position [0, 0]
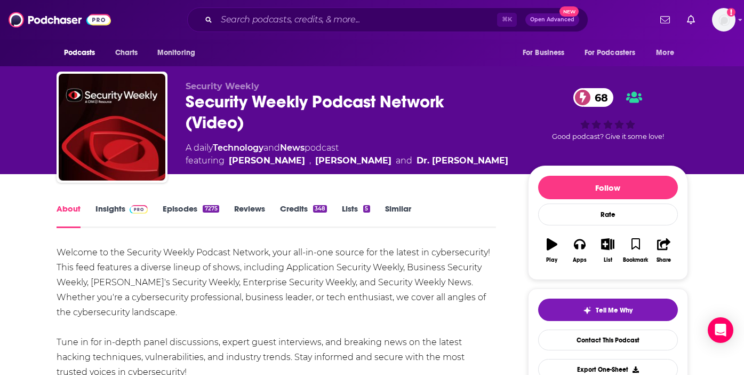
click at [199, 208] on link "Episodes 7275" at bounding box center [191, 215] width 56 height 25
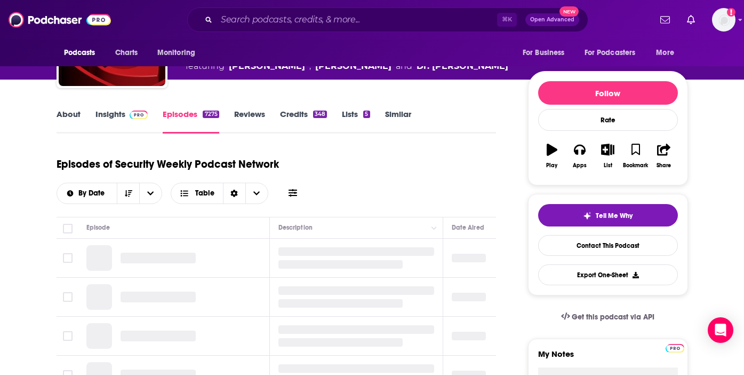
scroll to position [143, 0]
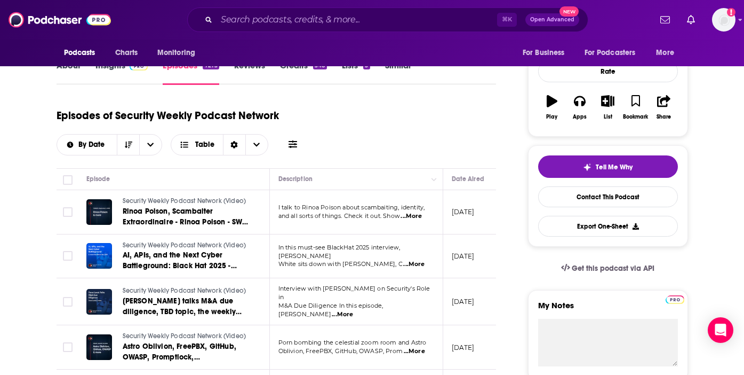
click at [415, 214] on span "...More" at bounding box center [411, 216] width 21 height 9
click at [421, 268] on td "In this must-see BlackHat 2025 interview, Doug White sits down with Michael Cal…" at bounding box center [356, 256] width 173 height 44
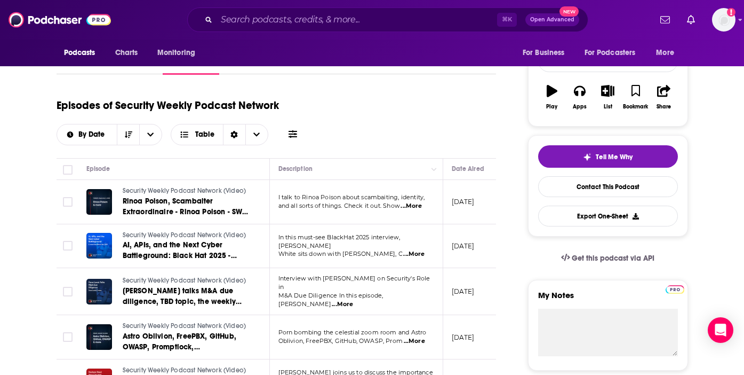
scroll to position [154, 0]
click at [353, 299] on span "...More" at bounding box center [342, 303] width 21 height 9
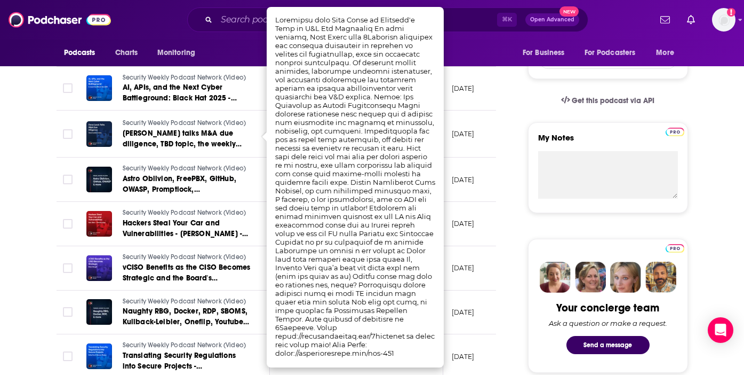
scroll to position [292, 0]
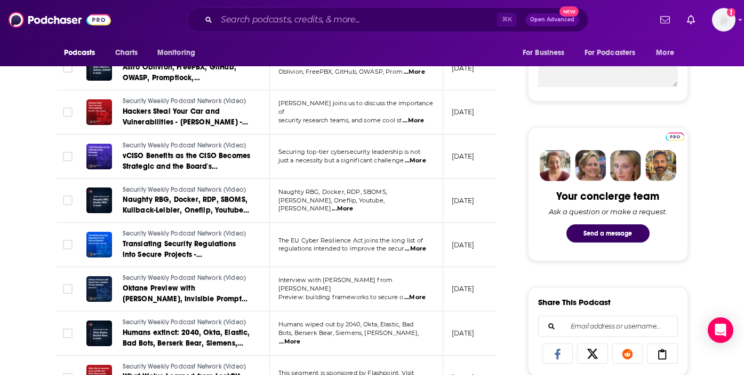
scroll to position [431, 0]
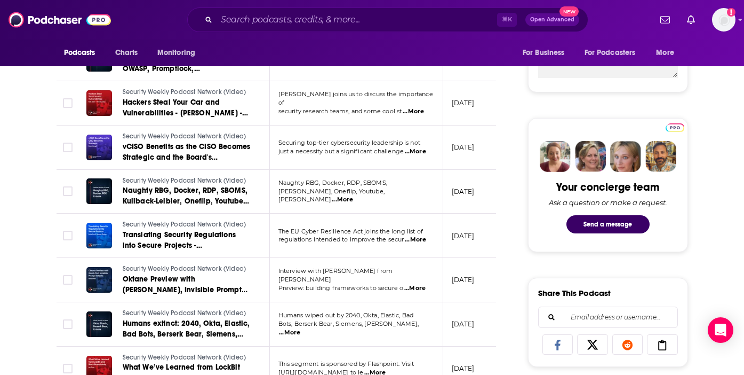
click at [420, 284] on span "...More" at bounding box center [414, 288] width 21 height 9
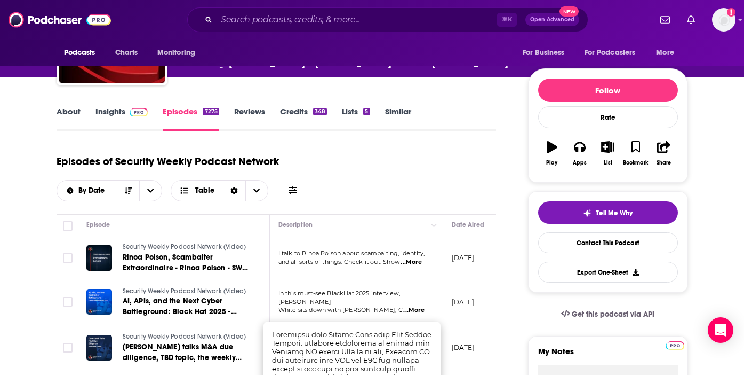
scroll to position [0, 0]
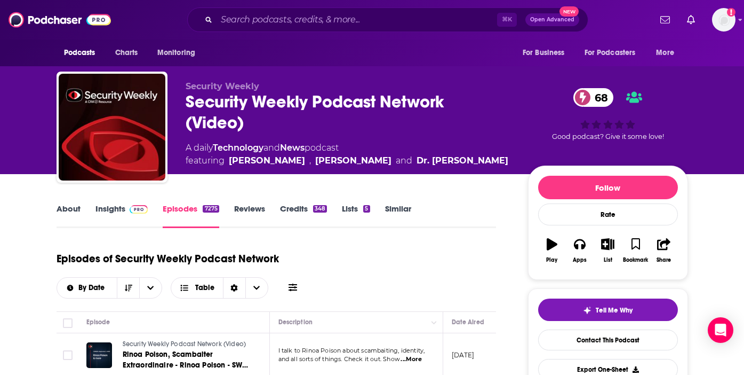
click at [104, 205] on link "Insights" at bounding box center [121, 215] width 53 height 25
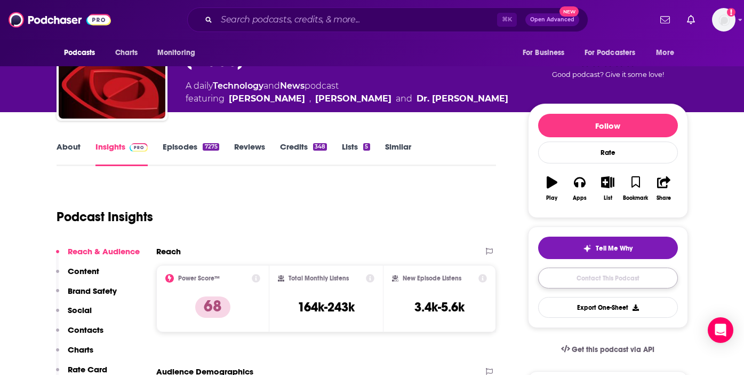
click at [609, 279] on link "Contact This Podcast" at bounding box center [608, 277] width 140 height 21
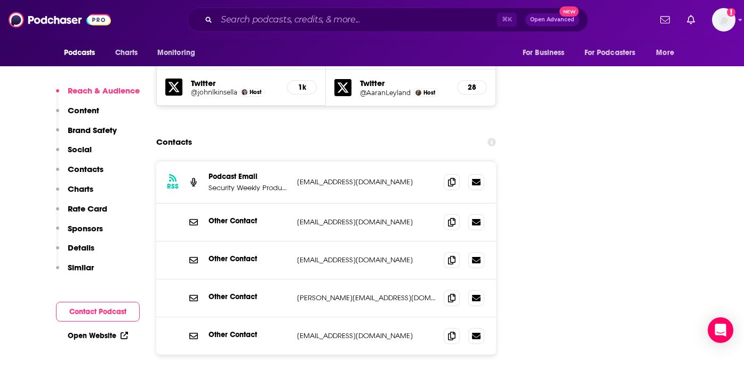
scroll to position [1579, 0]
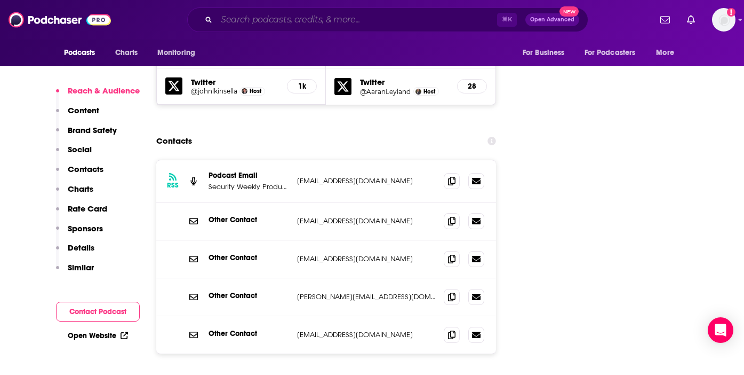
click at [297, 20] on input "Search podcasts, credits, & more..." at bounding box center [357, 19] width 281 height 17
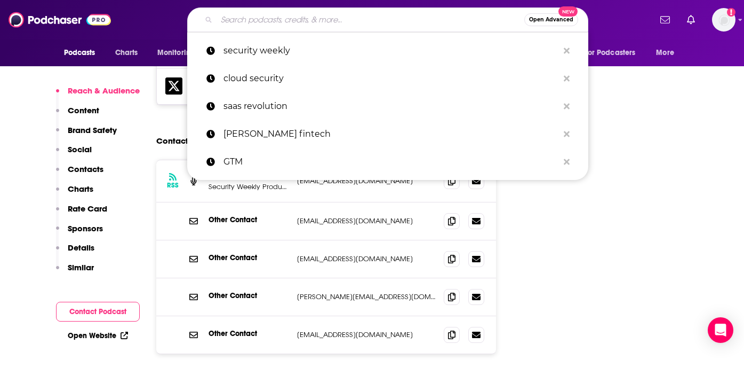
paste input "AppDevANGLE"
type input "AppDevANGLE"
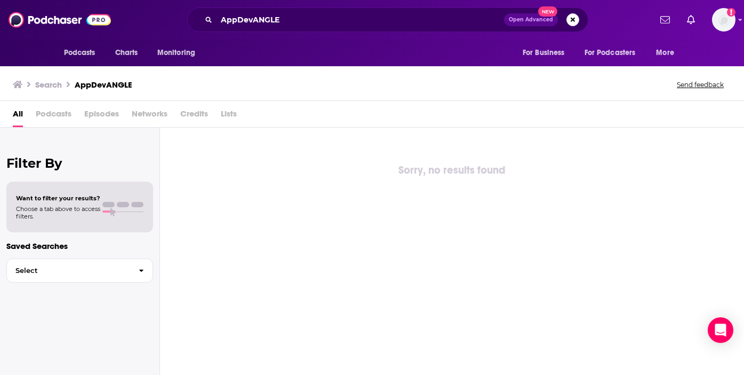
click at [46, 112] on span "Podcasts" at bounding box center [54, 116] width 36 height 22
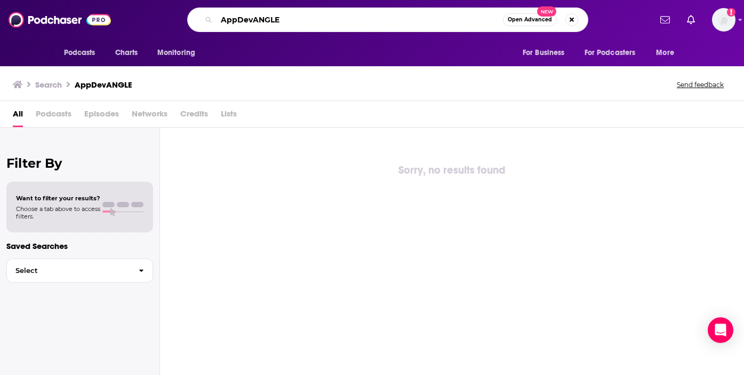
click at [275, 20] on input "AppDevANGLE" at bounding box center [360, 19] width 286 height 17
click at [18, 110] on span "All" at bounding box center [18, 116] width 10 height 22
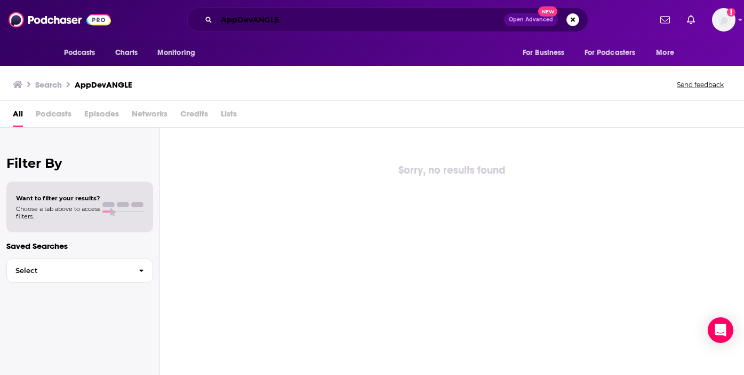
click at [285, 20] on input "AppDevANGLE" at bounding box center [361, 19] width 288 height 17
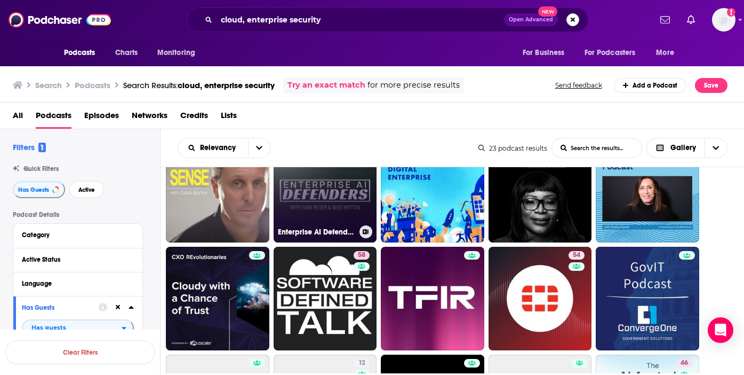
scroll to position [43, 0]
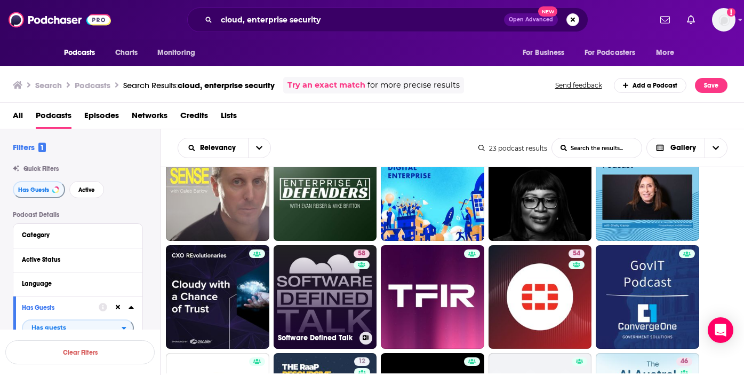
click at [318, 294] on link "58 Software Defined Talk" at bounding box center [325, 296] width 103 height 103
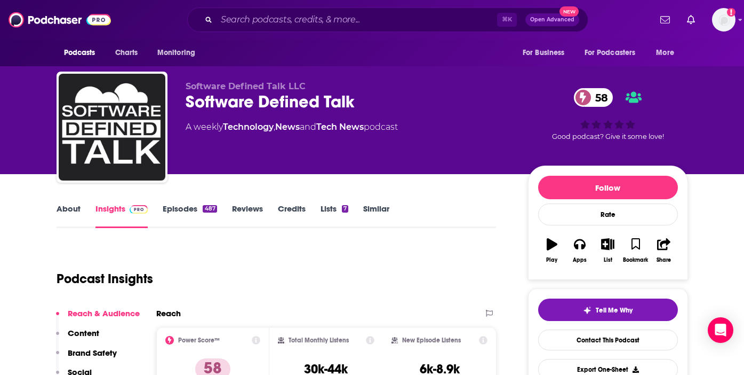
click at [67, 206] on link "About" at bounding box center [69, 215] width 24 height 25
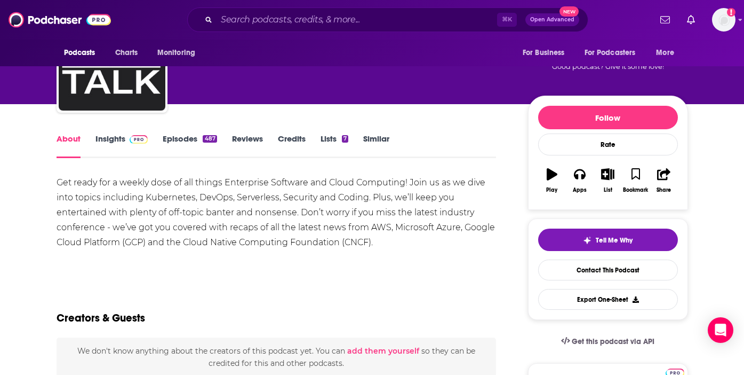
scroll to position [31, 0]
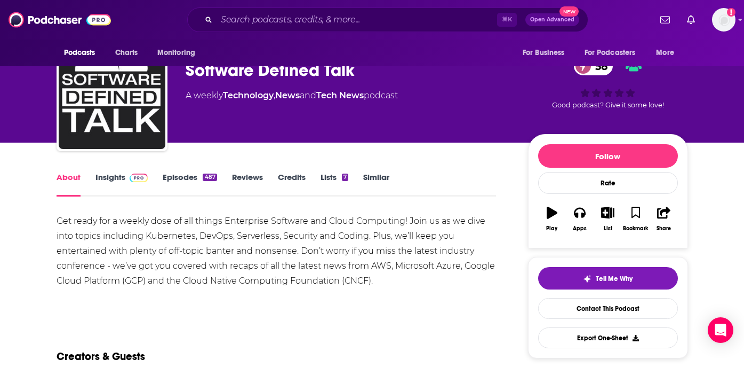
click at [180, 173] on link "Episodes 487" at bounding box center [190, 184] width 54 height 25
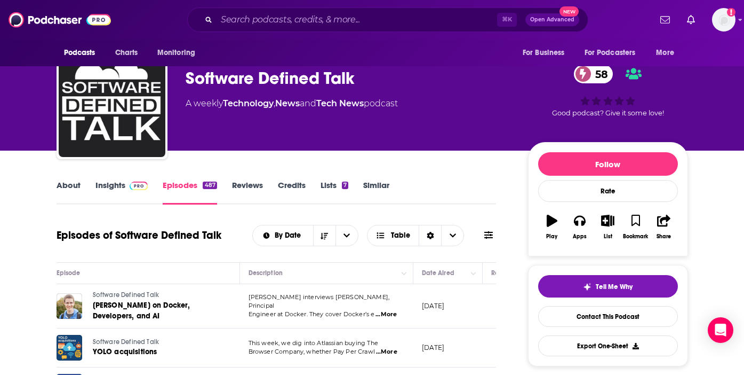
scroll to position [25, 0]
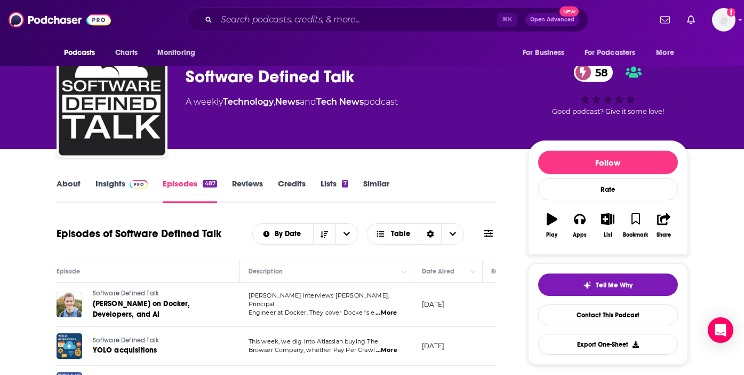
click at [63, 184] on link "About" at bounding box center [69, 190] width 24 height 25
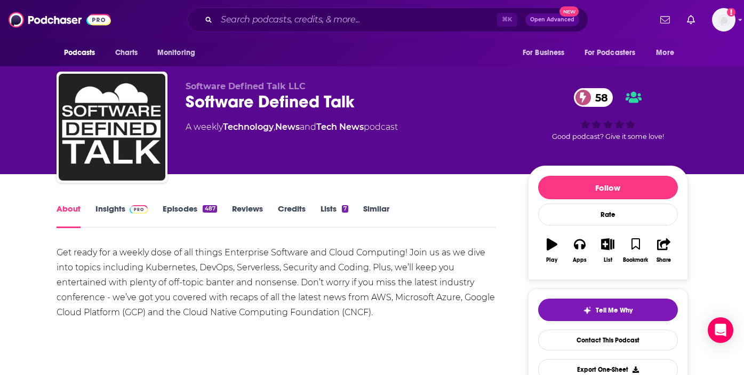
click at [107, 211] on link "Insights" at bounding box center [121, 215] width 53 height 25
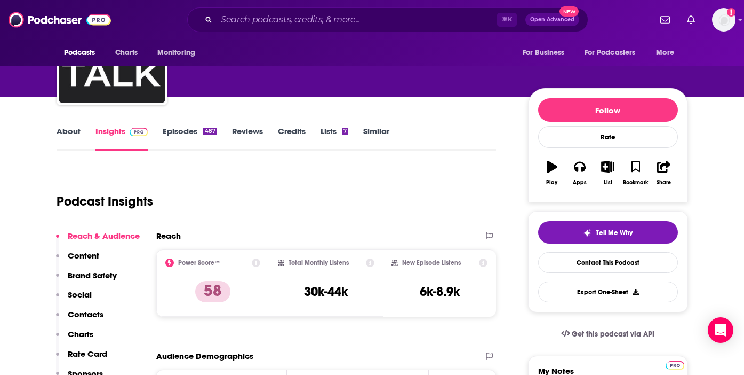
scroll to position [95, 0]
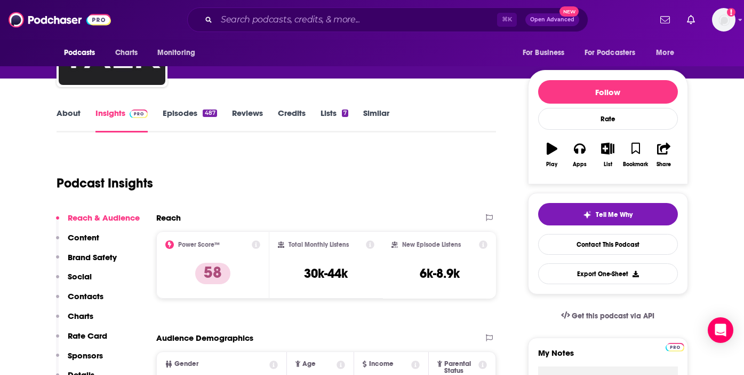
click at [176, 112] on link "Episodes 487" at bounding box center [190, 120] width 54 height 25
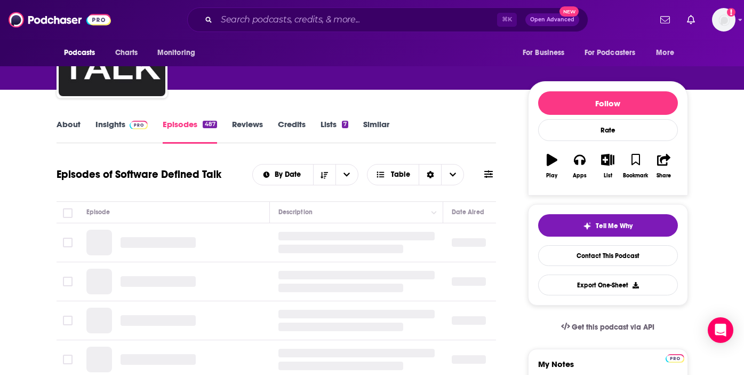
scroll to position [91, 0]
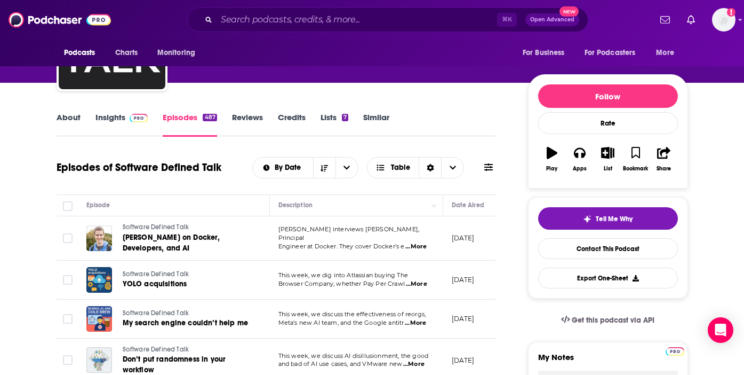
click at [416, 284] on span "...More" at bounding box center [416, 284] width 21 height 9
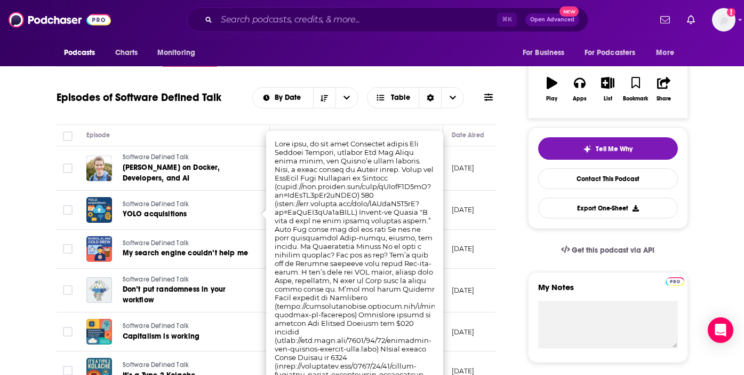
scroll to position [163, 0]
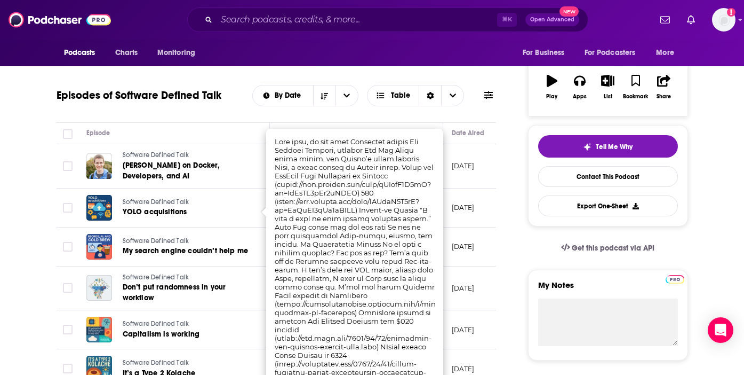
click at [495, 305] on td "August 29, 2025" at bounding box center [477, 288] width 69 height 44
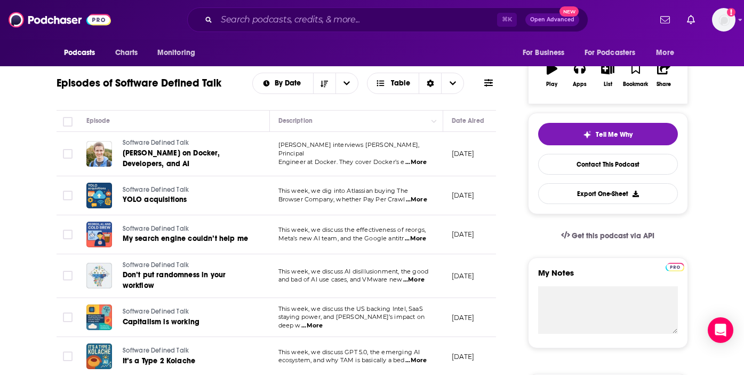
scroll to position [186, 0]
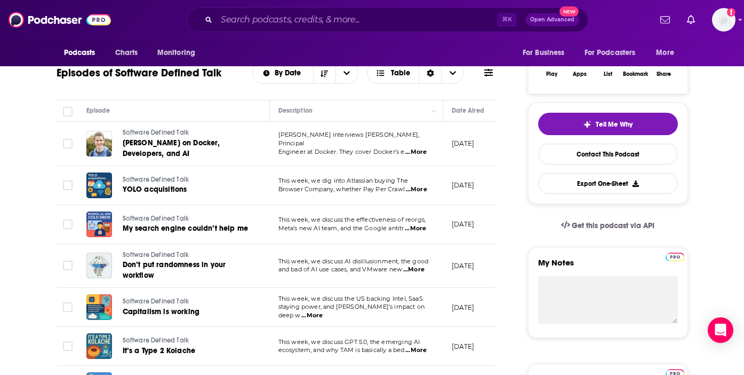
click at [416, 271] on span "...More" at bounding box center [413, 269] width 21 height 9
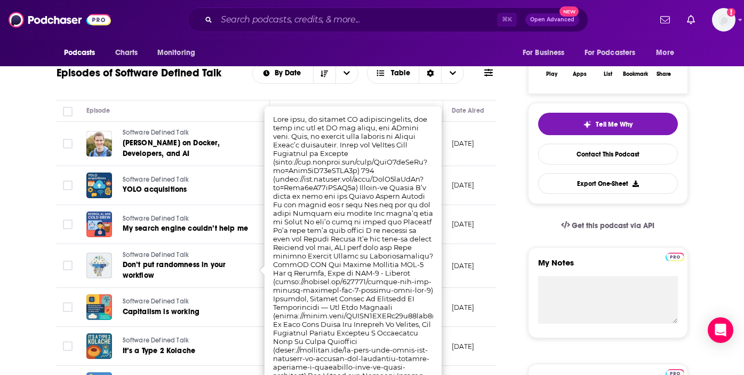
click at [217, 108] on div "Episode" at bounding box center [173, 110] width 174 height 13
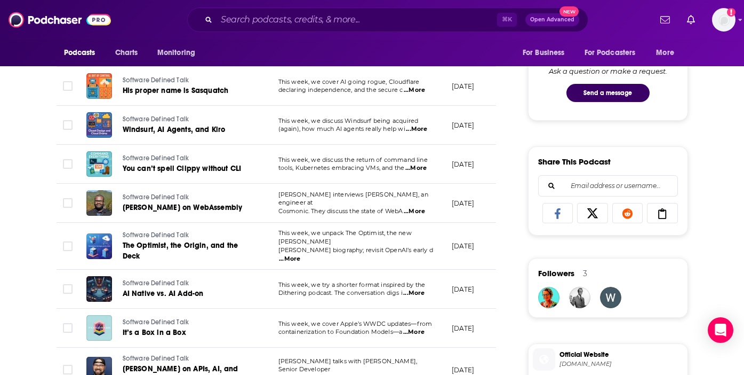
scroll to position [563, 0]
click at [411, 327] on span "...More" at bounding box center [413, 331] width 21 height 9
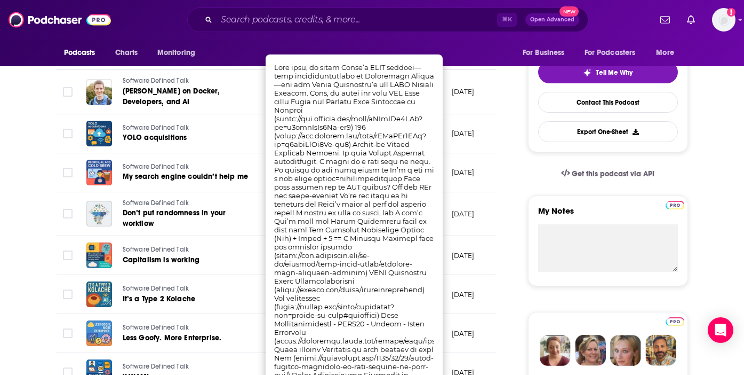
scroll to position [225, 0]
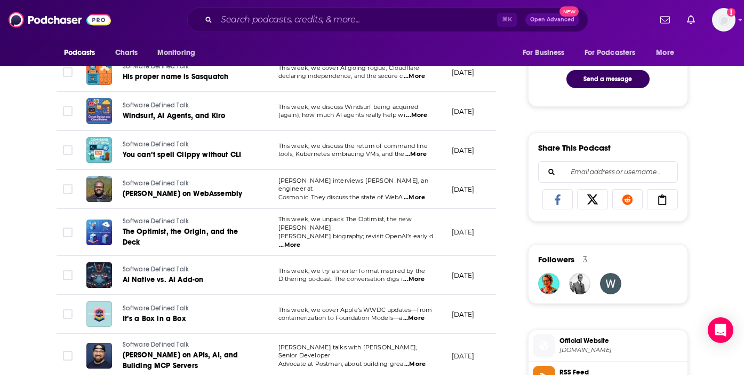
scroll to position [667, 0]
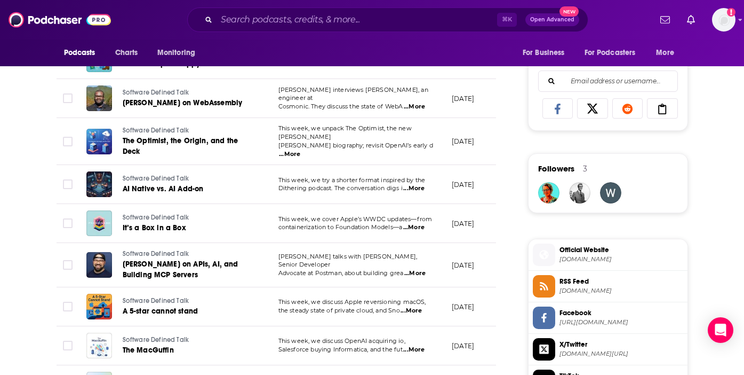
click at [419, 269] on span "...More" at bounding box center [414, 273] width 21 height 9
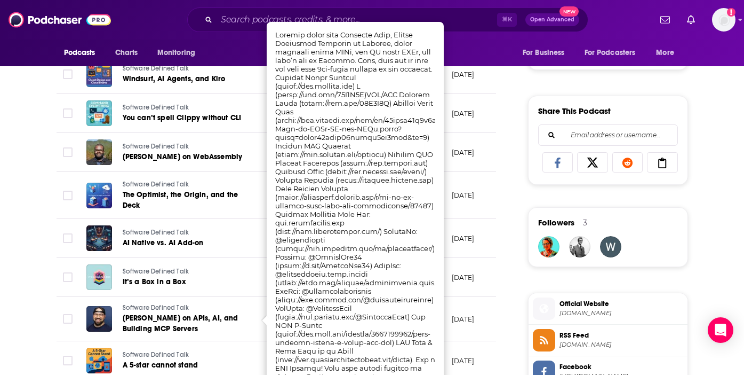
scroll to position [610, 0]
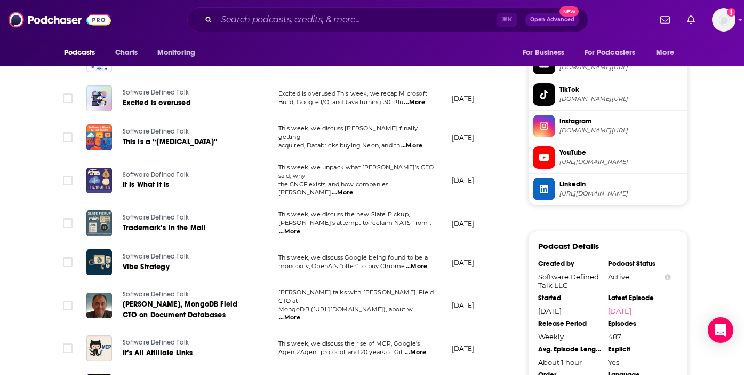
scroll to position [959, 0]
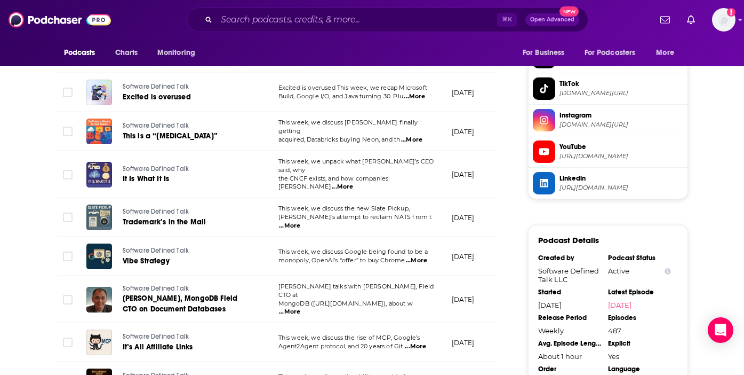
click at [300, 307] on span "...More" at bounding box center [289, 311] width 21 height 9
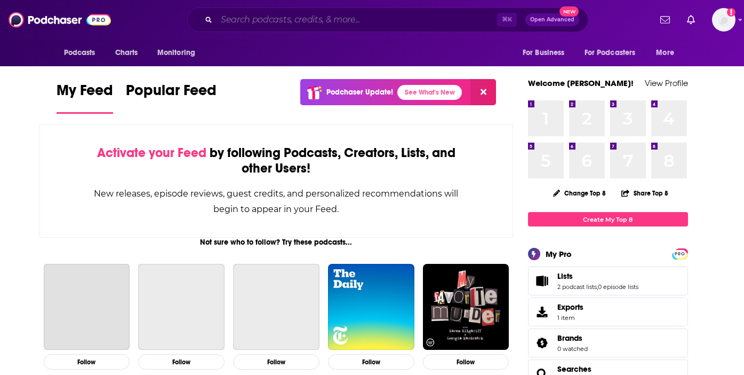
click at [274, 22] on input "Search podcasts, credits, & more..." at bounding box center [357, 19] width 281 height 17
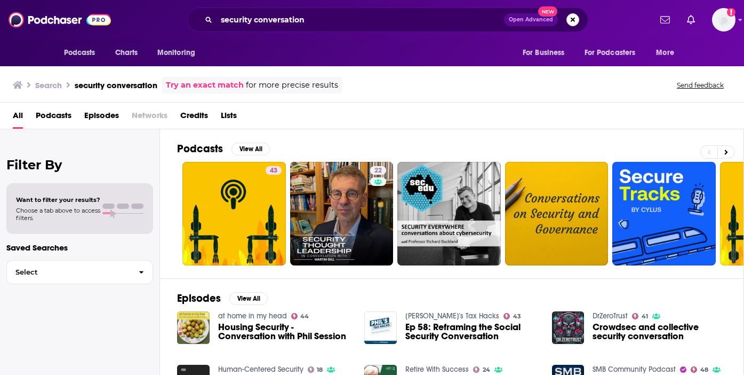
click at [321, 11] on div "security conversation Open Advanced New" at bounding box center [387, 19] width 401 height 25
click at [318, 17] on input "security conversation" at bounding box center [361, 19] width 288 height 17
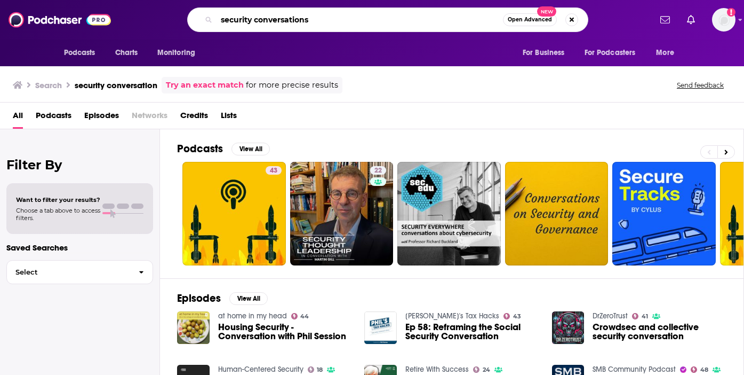
type input "security conversations"
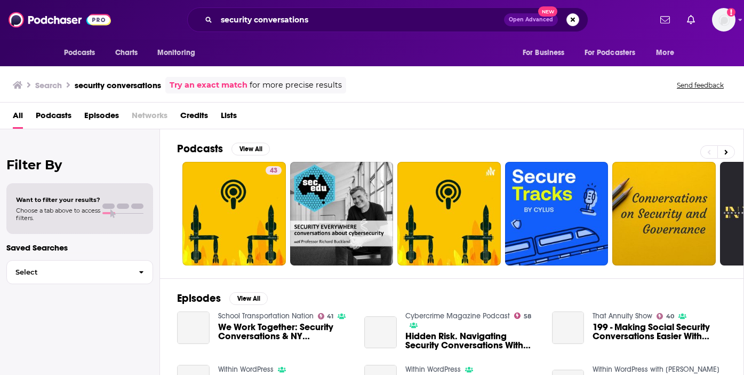
click at [43, 114] on span "Podcasts" at bounding box center [54, 118] width 36 height 22
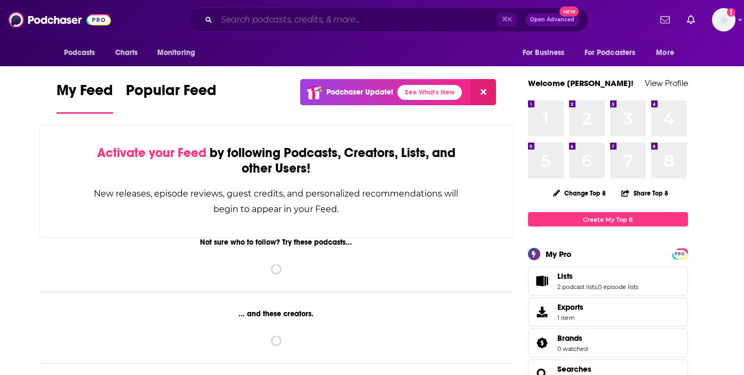
click at [254, 18] on input "Search podcasts, credits, & more..." at bounding box center [357, 19] width 281 height 17
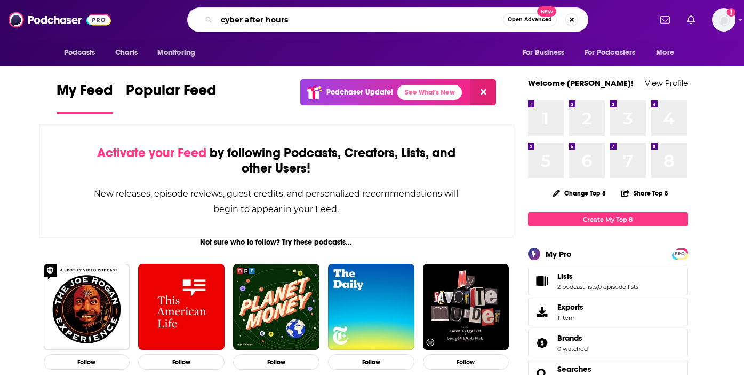
type input "cyber after hours"
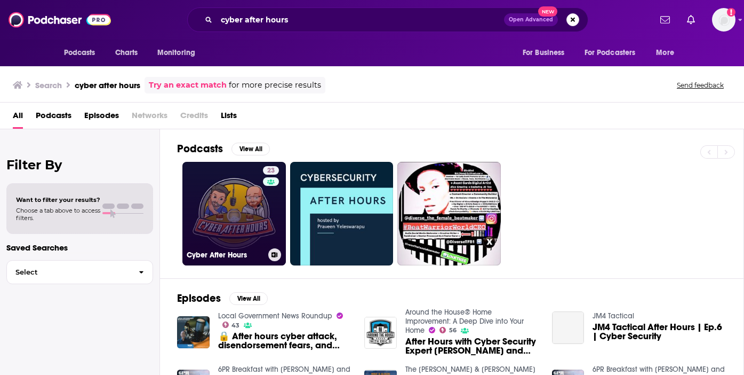
click at [249, 209] on link "23 Cyber After Hours" at bounding box center [233, 213] width 103 height 103
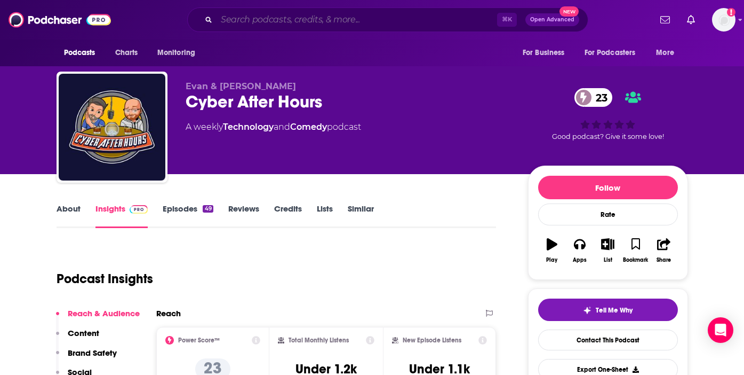
click at [244, 21] on input "Search podcasts, credits, & more..." at bounding box center [357, 19] width 281 height 17
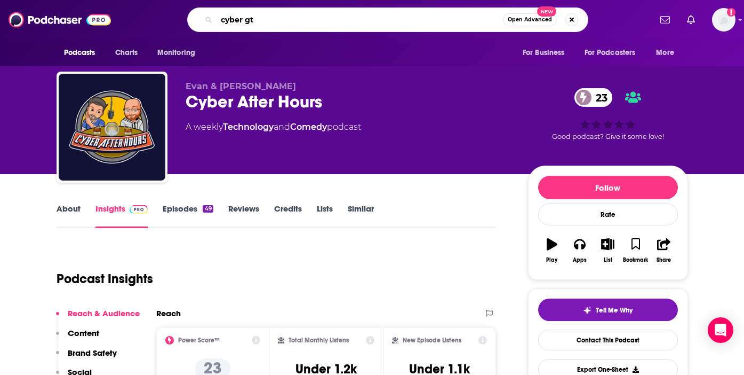
type input "cyber gtm"
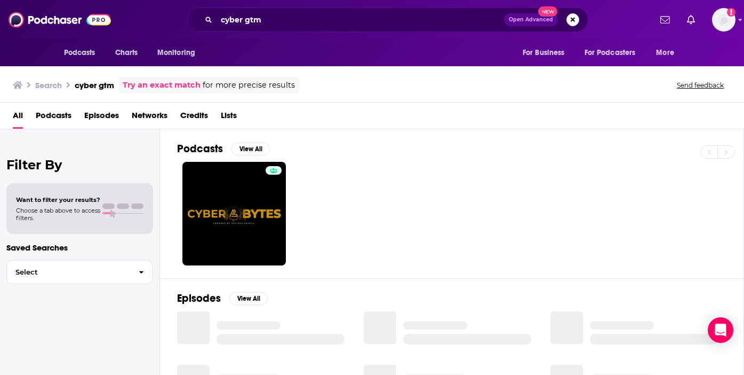
click at [60, 110] on span "Podcasts" at bounding box center [54, 118] width 36 height 22
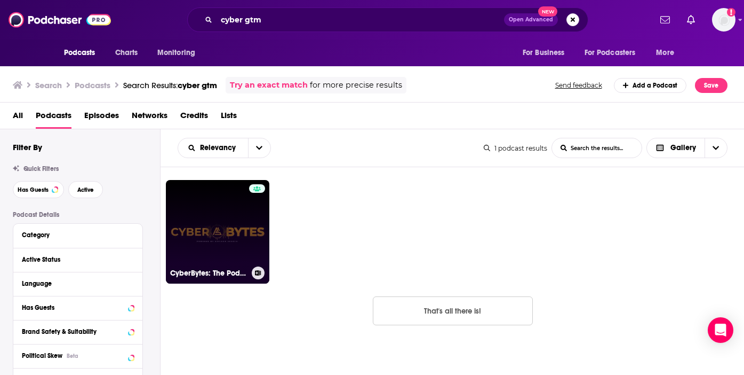
click at [222, 219] on link "CyberBytes: The Podcast" at bounding box center [217, 231] width 103 height 103
